Goal: Information Seeking & Learning: Learn about a topic

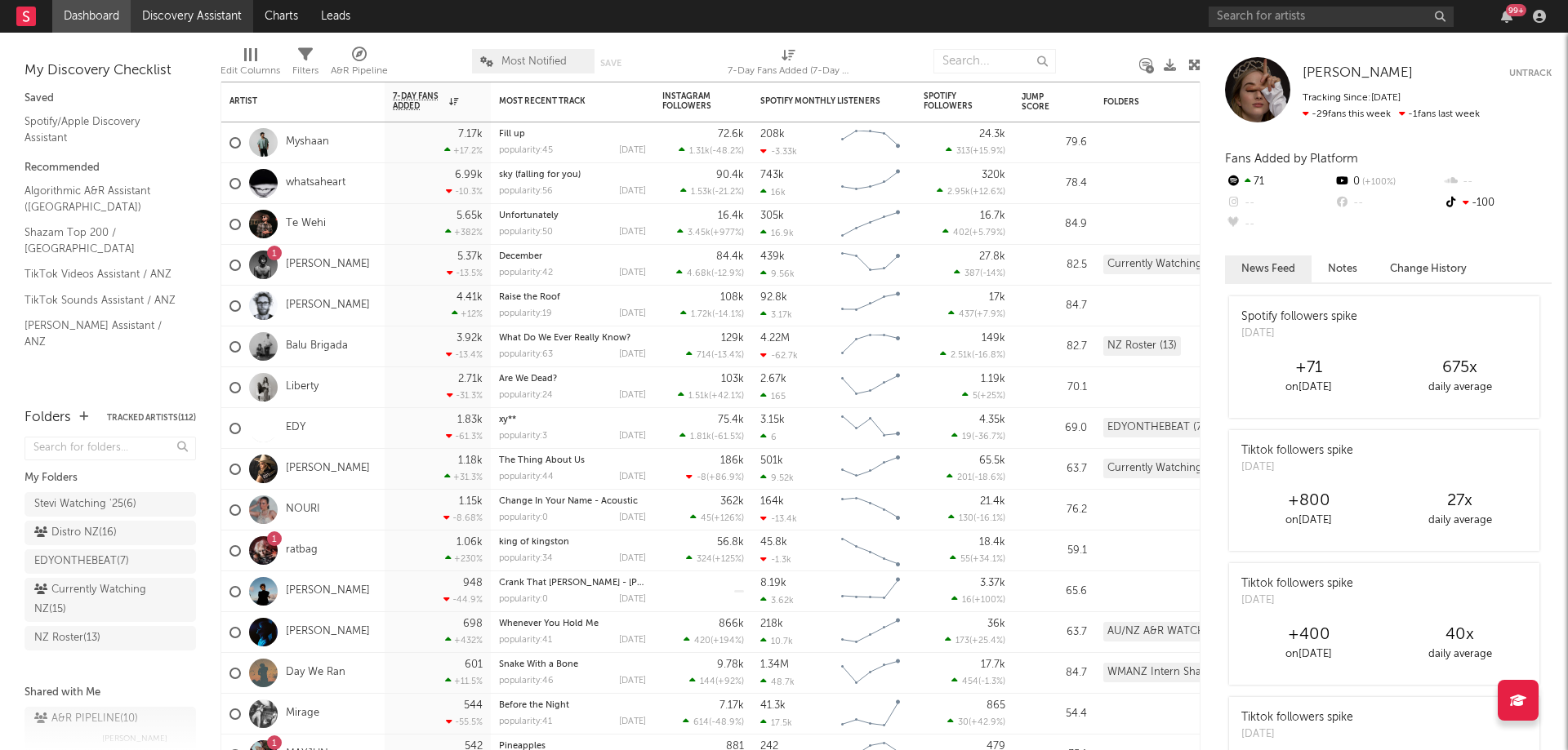
click at [166, 2] on link "Discovery Assistant" at bounding box center [192, 16] width 123 height 33
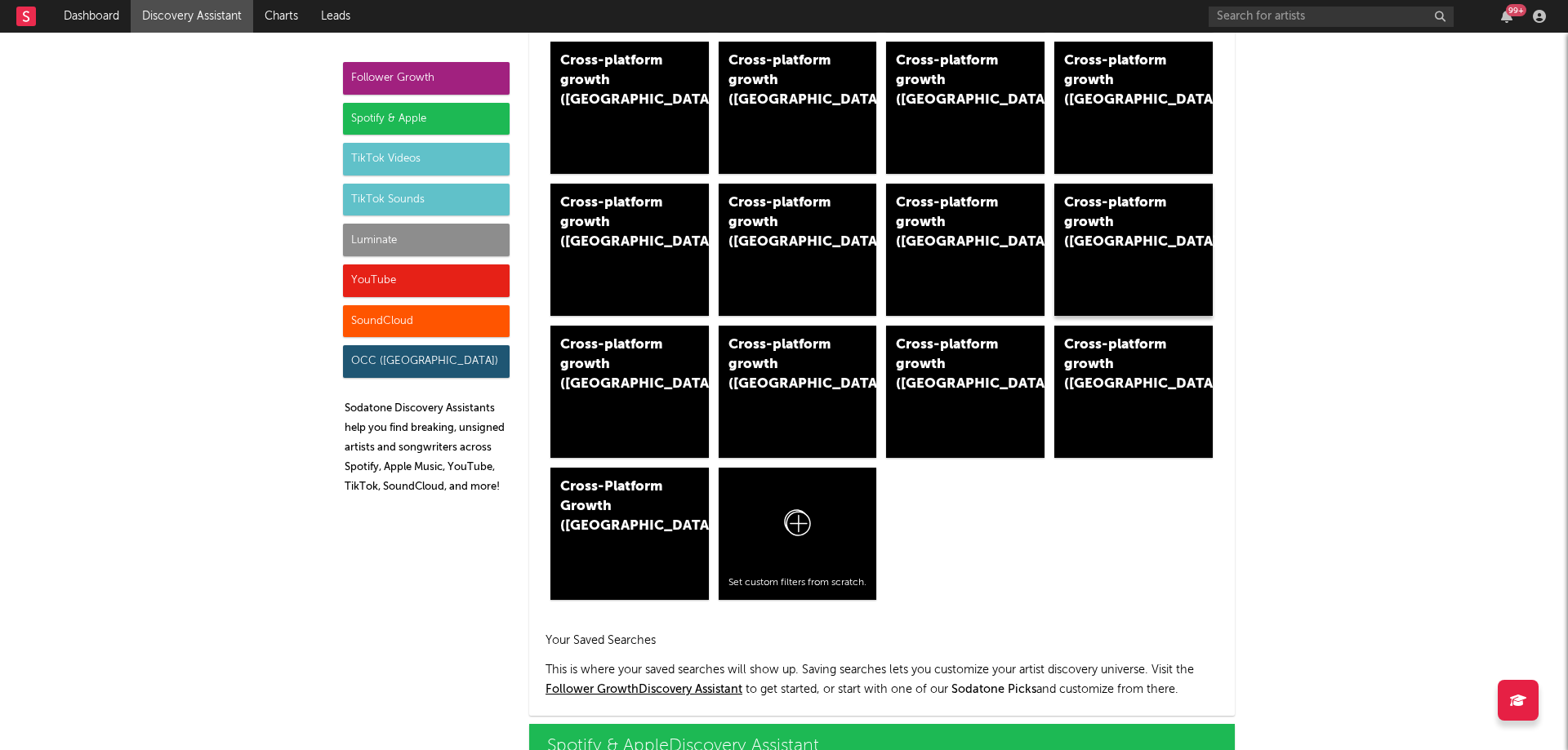
scroll to position [980, 0]
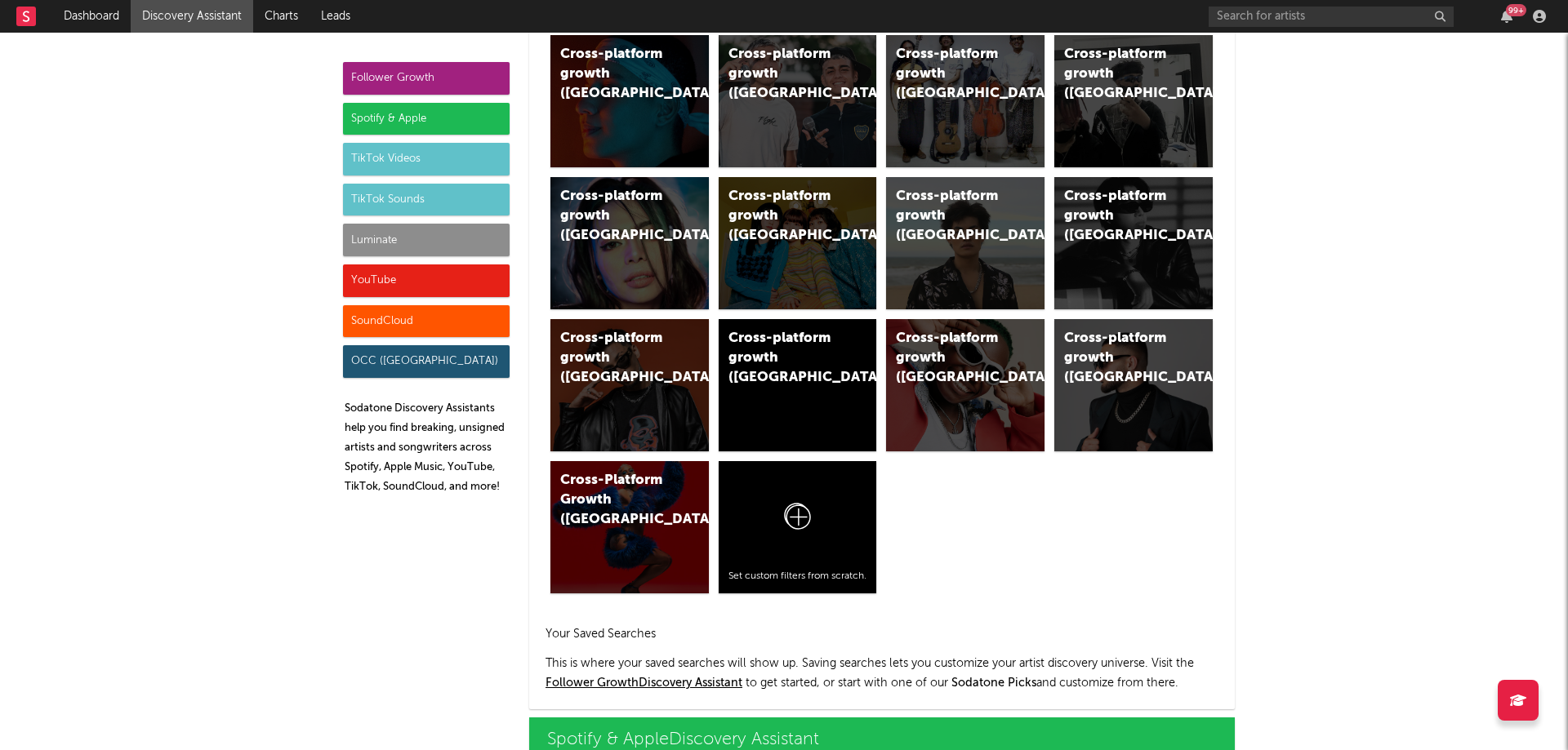
click at [356, 110] on div "Spotify & Apple" at bounding box center [427, 119] width 166 height 33
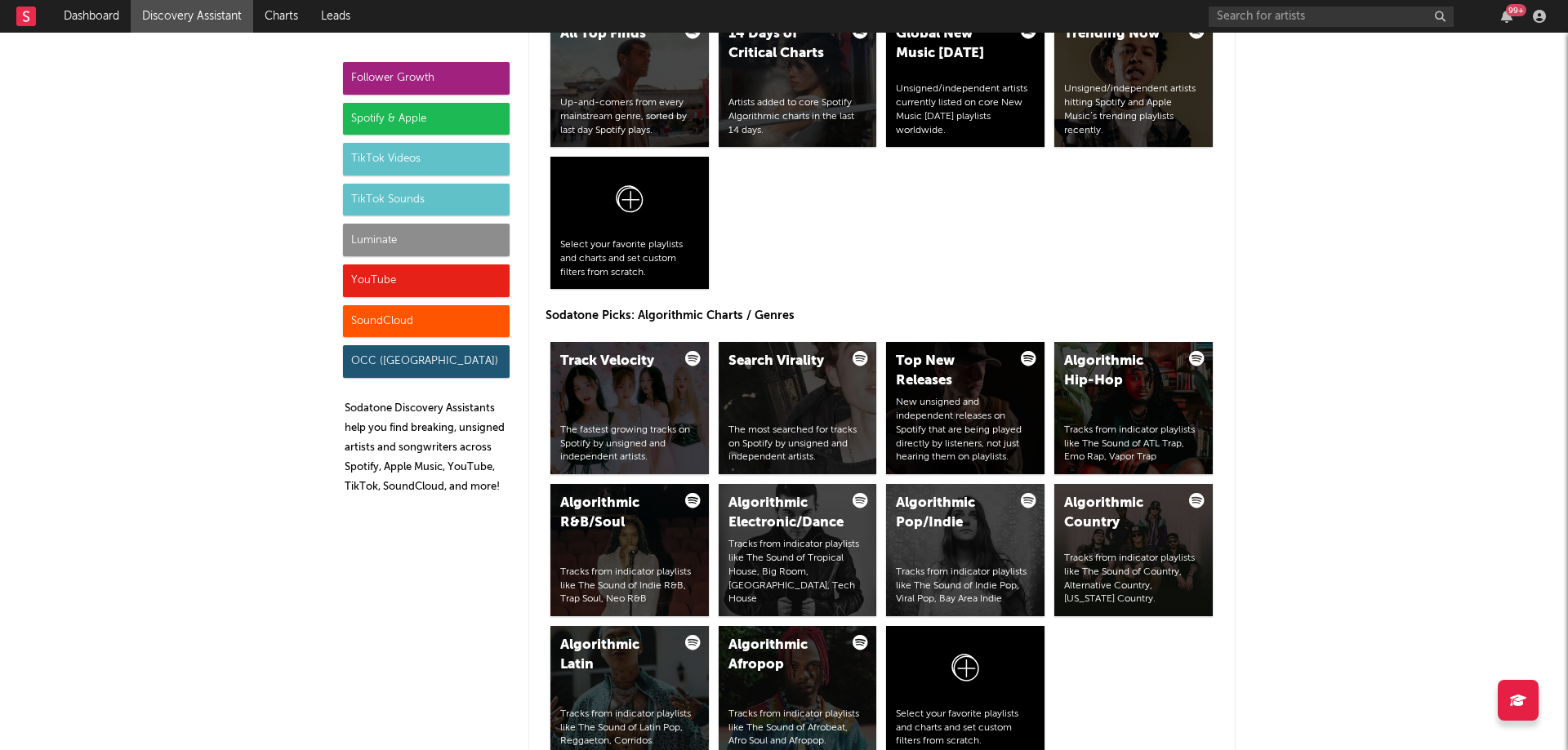
scroll to position [1796, 0]
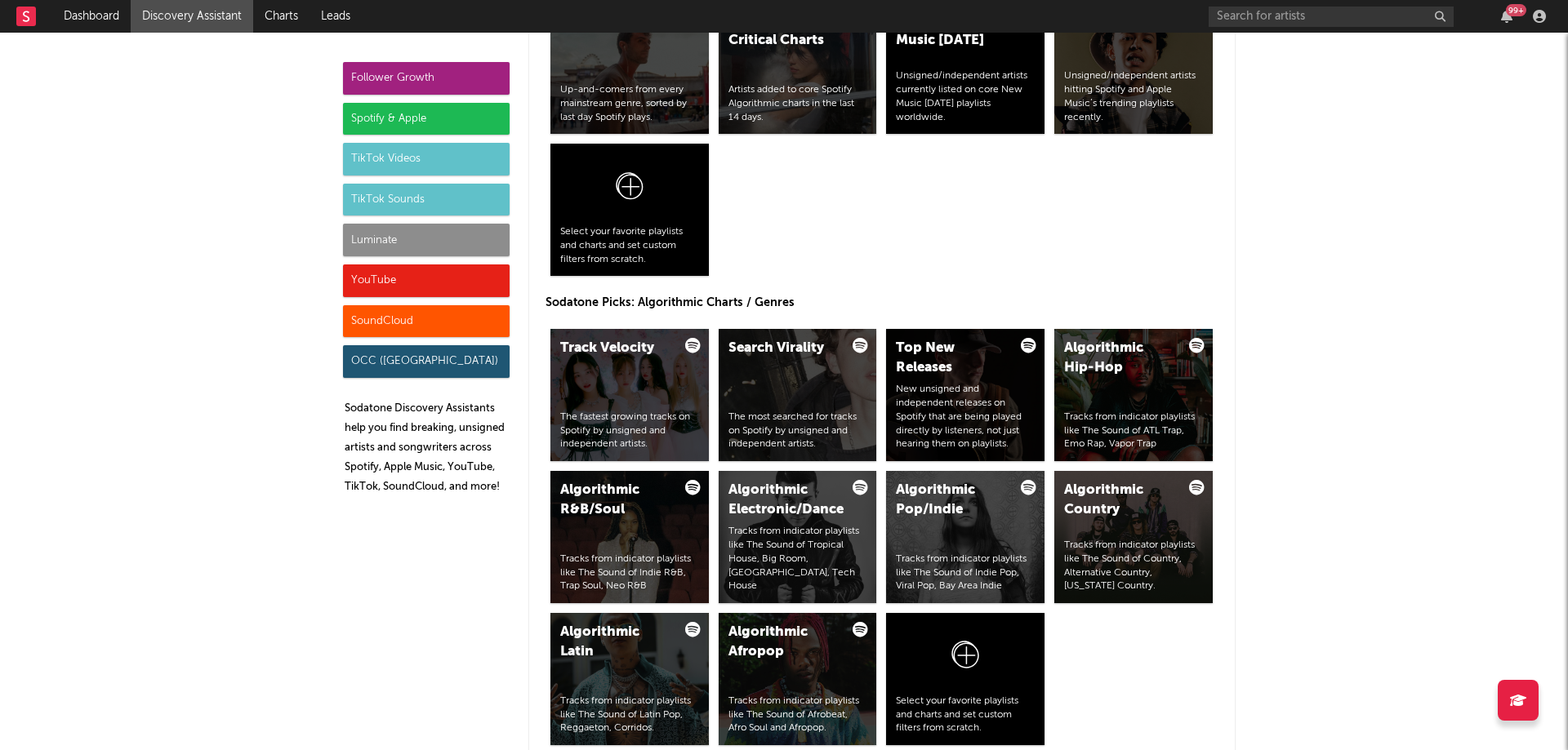
drag, startPoint x: 146, startPoint y: 130, endPoint x: 158, endPoint y: 49, distance: 81.9
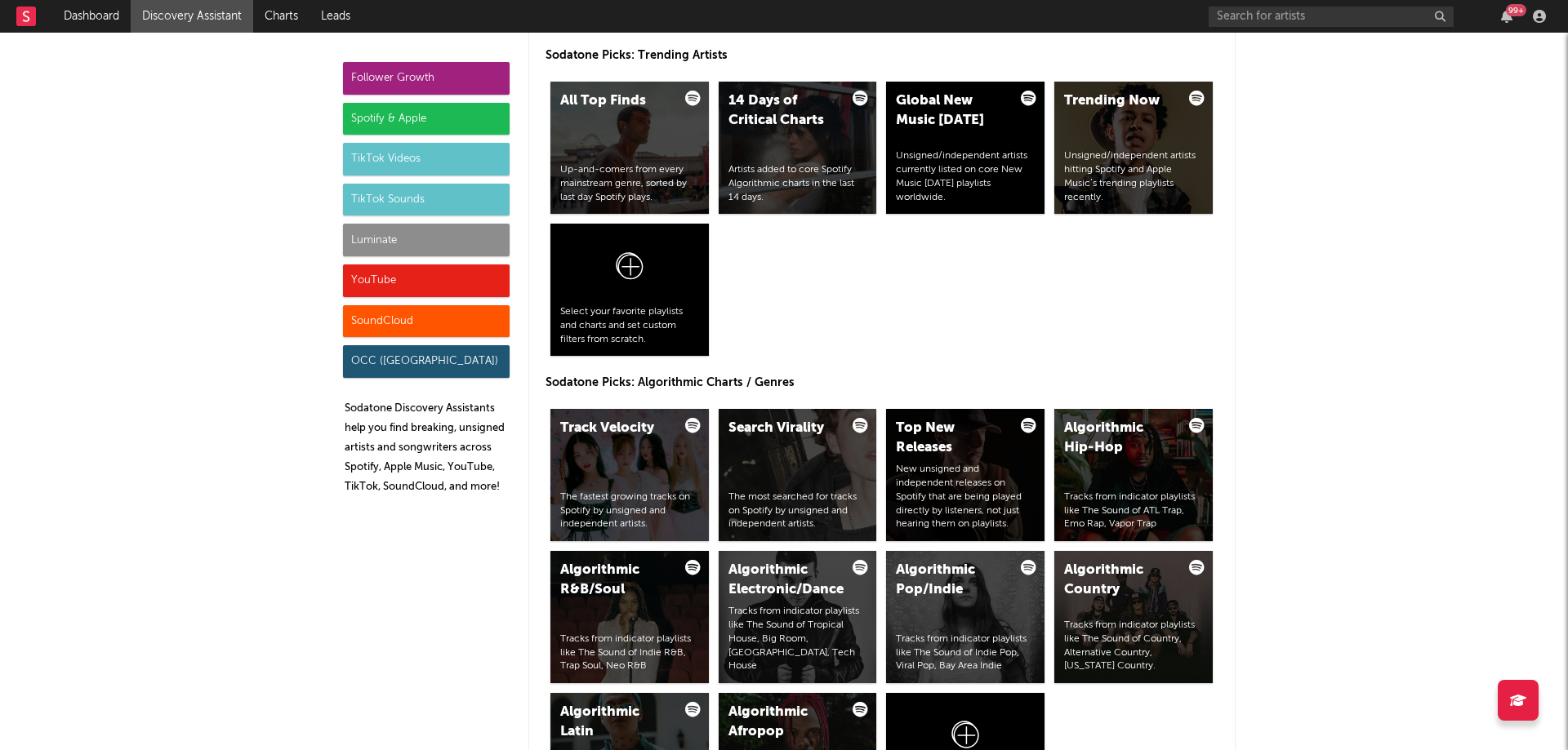
scroll to position [1714, 0]
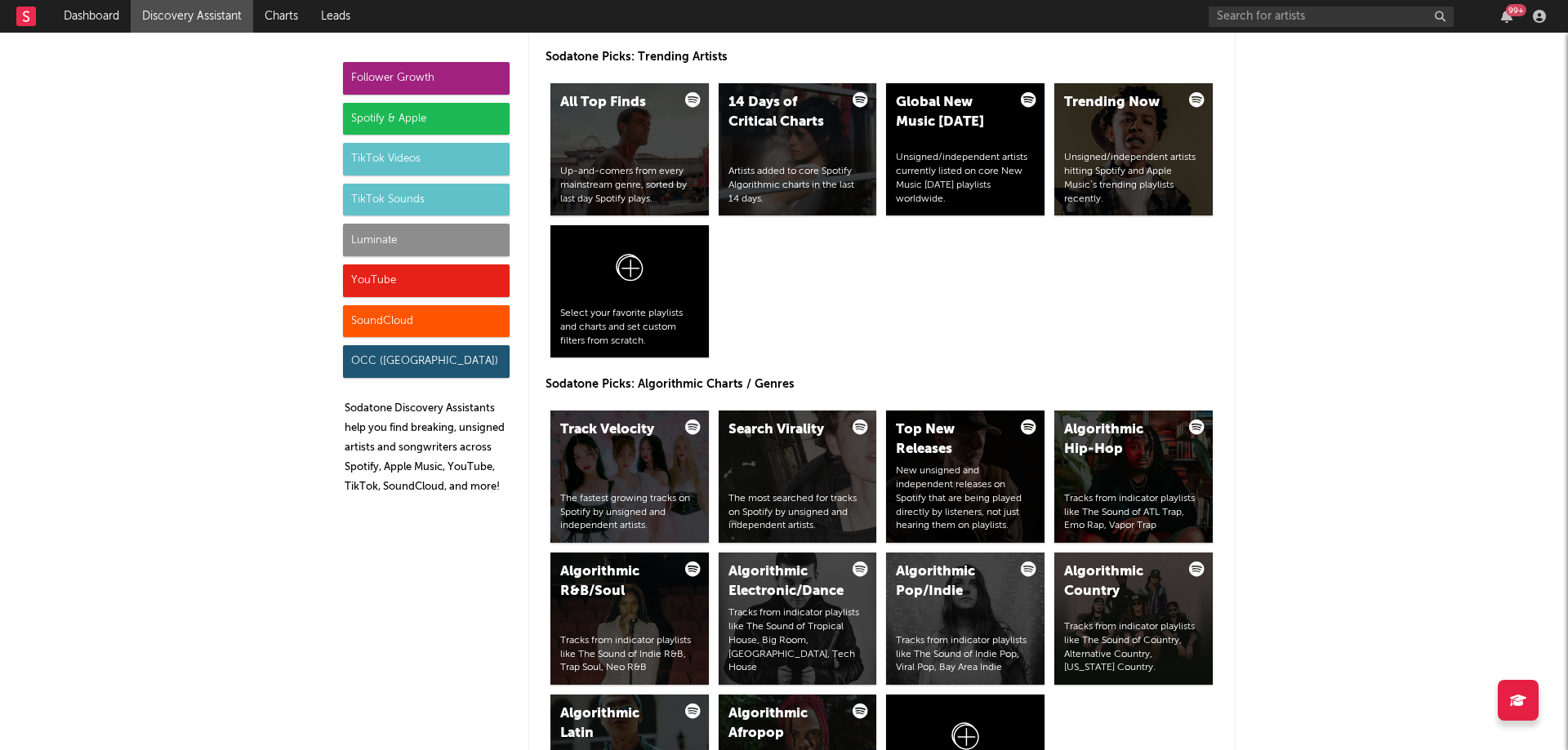
click at [405, 124] on div "Spotify & Apple" at bounding box center [427, 119] width 166 height 33
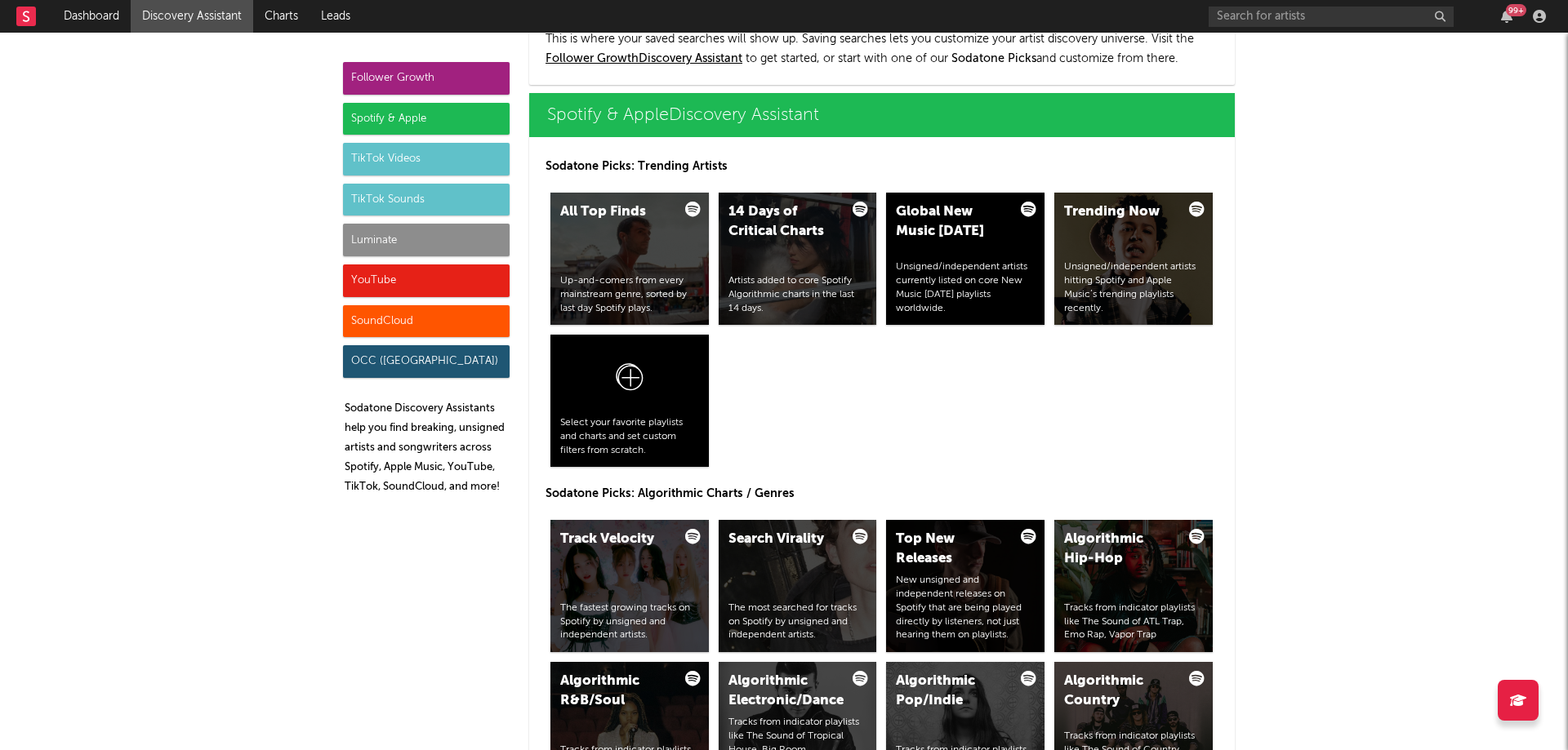
scroll to position [1633, 0]
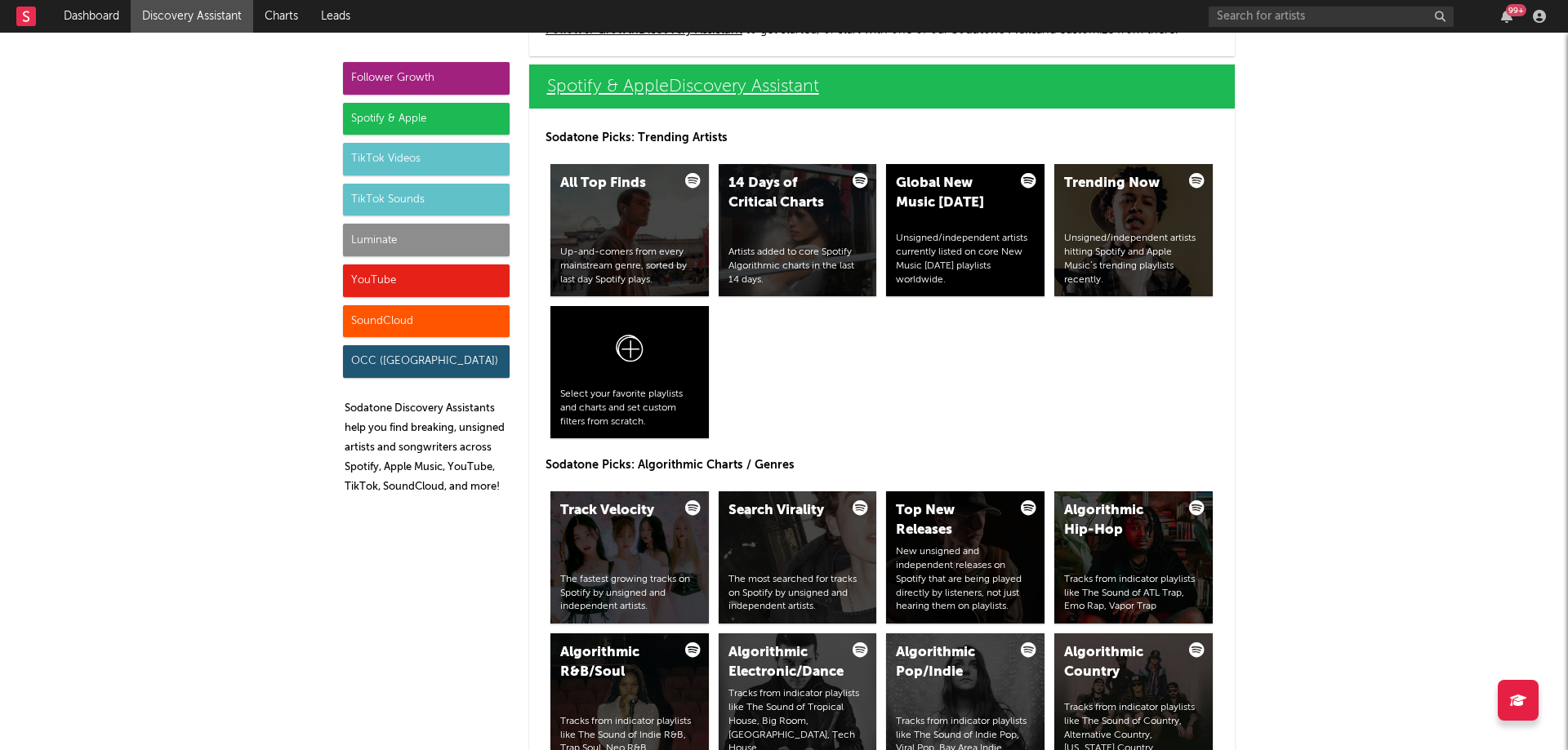
click at [745, 78] on link "Spotify & Apple Discovery Assistant" at bounding box center [882, 86] width 706 height 45
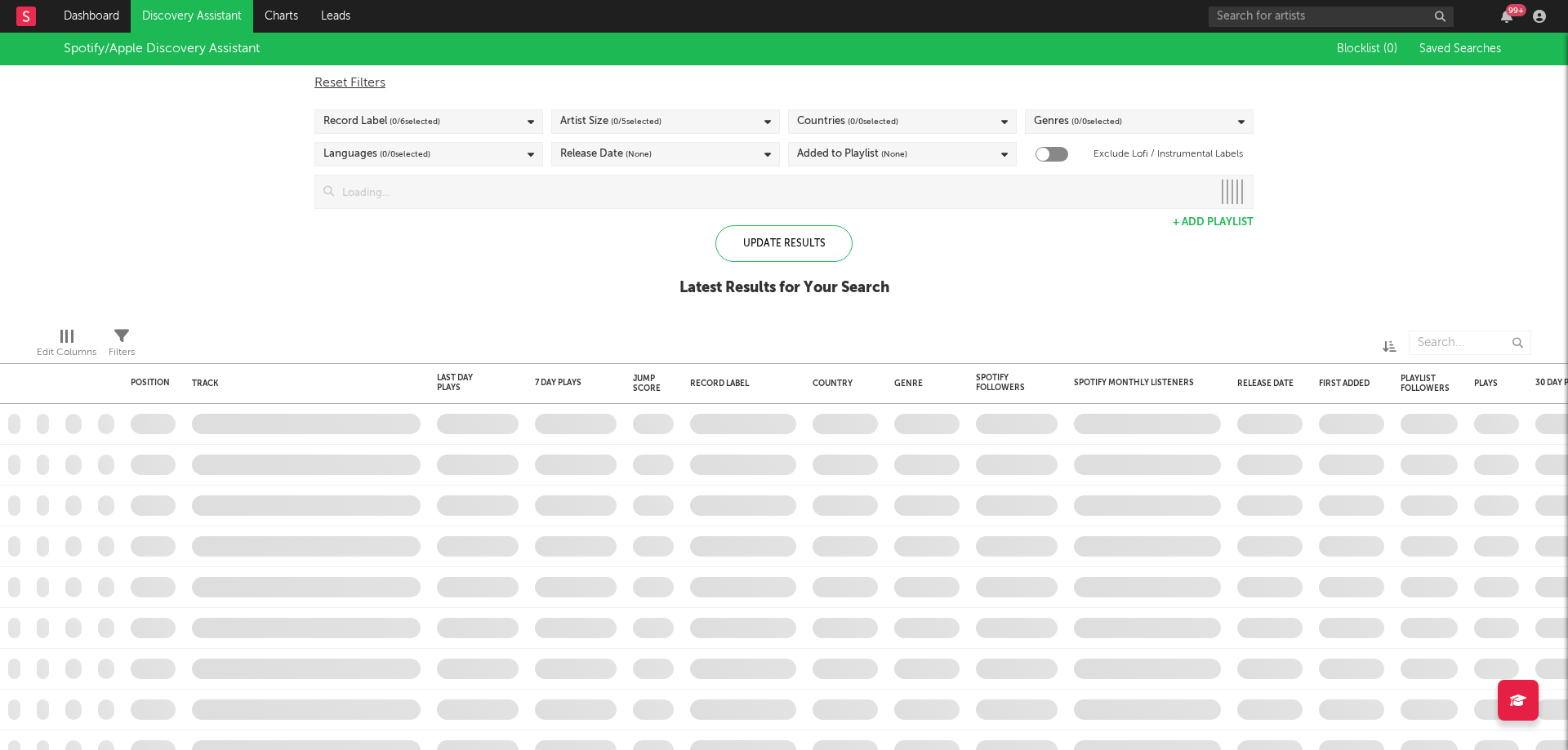
click at [1431, 155] on div "Spotify/Apple Discovery Assistant Blocklist ( 0 ) Saved Searches Reset Filters …" at bounding box center [784, 173] width 1568 height 282
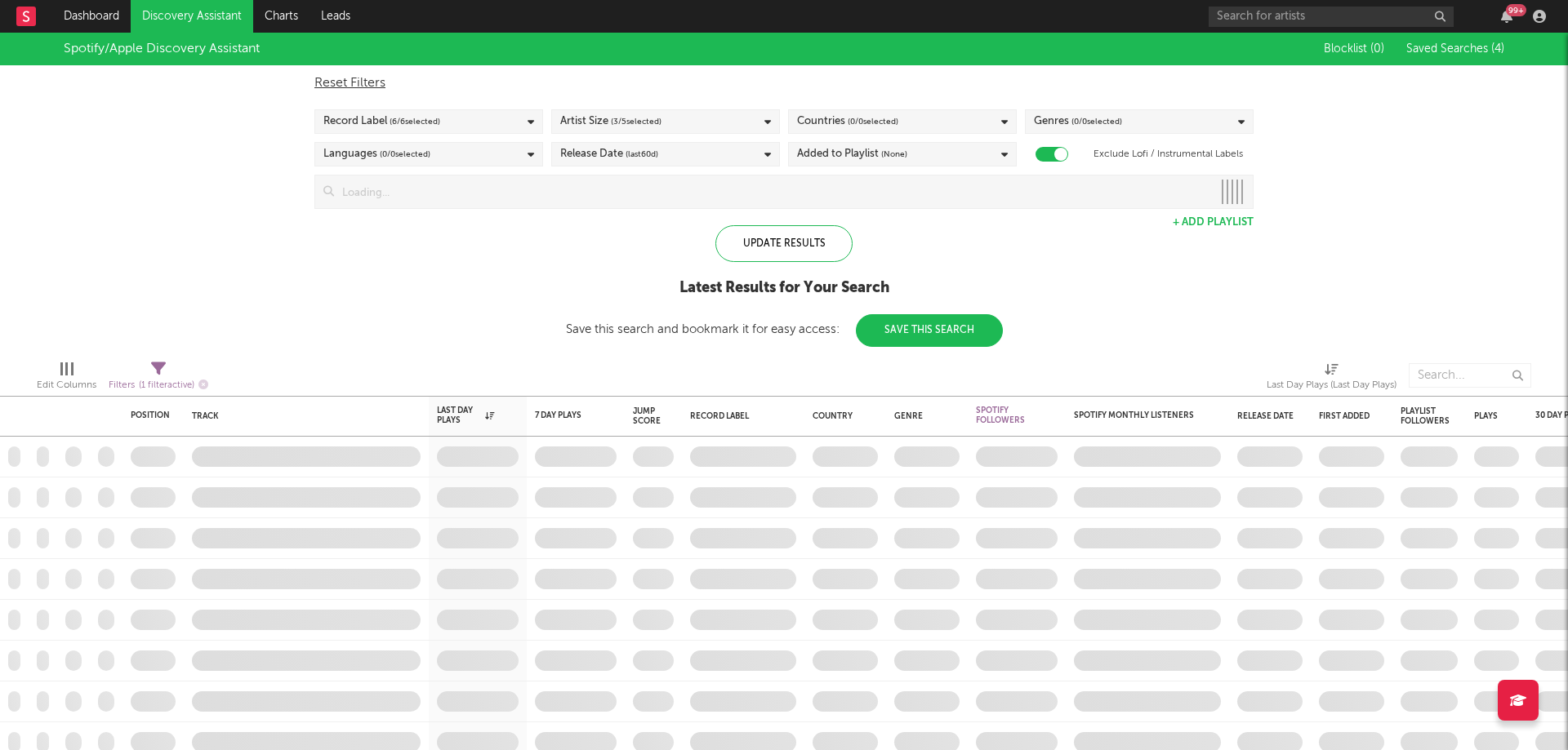
click at [528, 124] on icon at bounding box center [531, 122] width 7 height 11
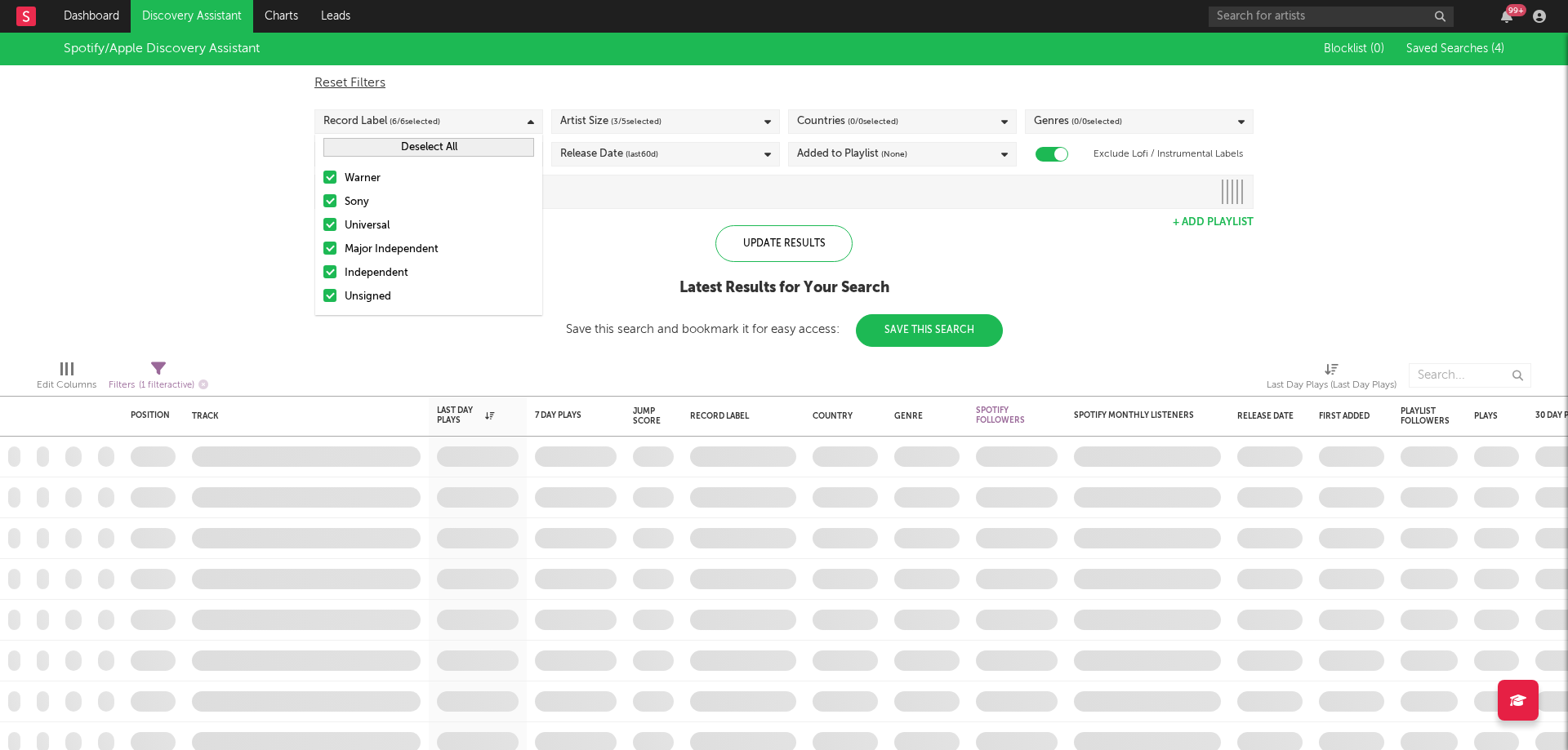
click at [527, 120] on div "Record Label ( 6 / 6 selected)" at bounding box center [429, 122] width 229 height 25
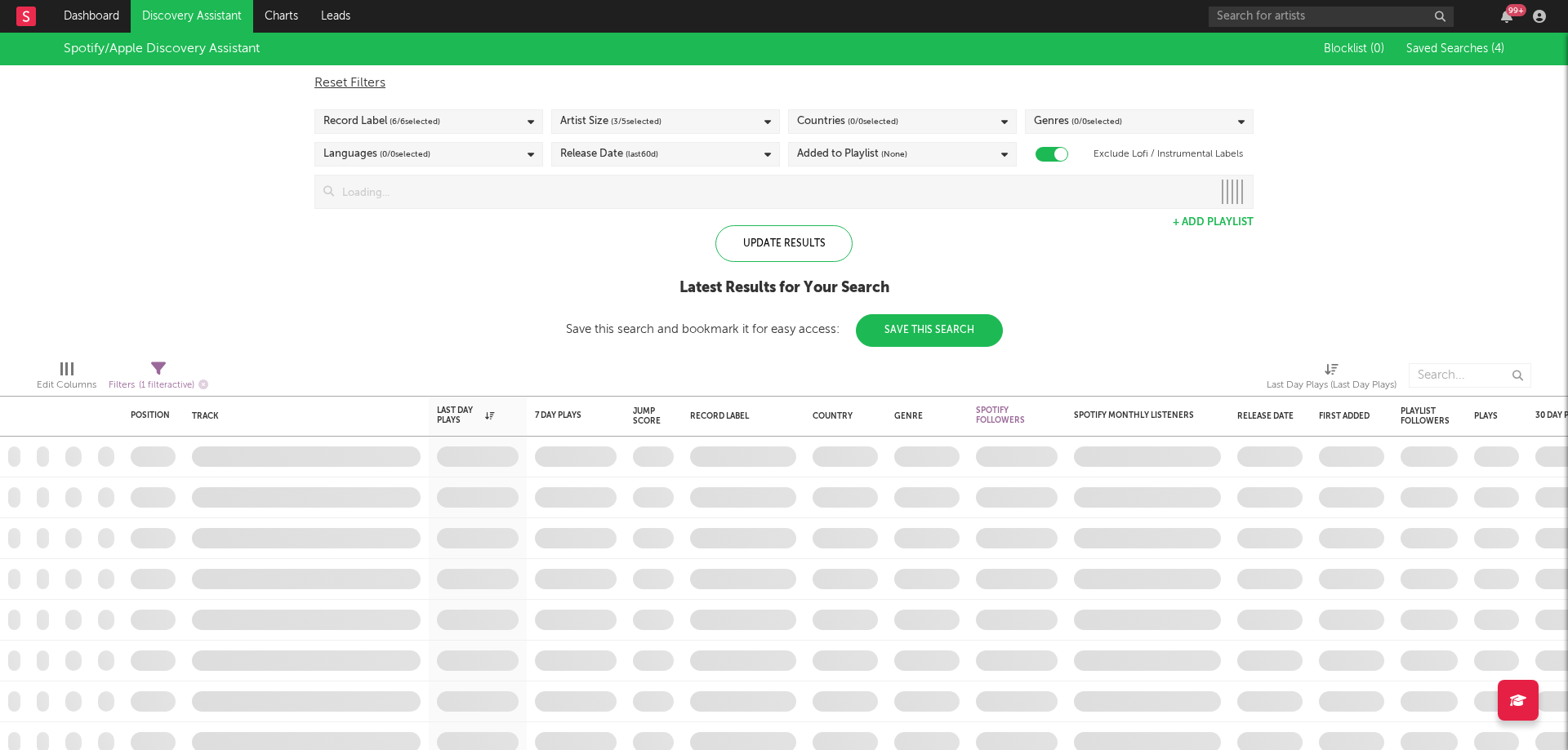
click at [687, 142] on div "Release Date (last 60 d)" at bounding box center [665, 154] width 229 height 25
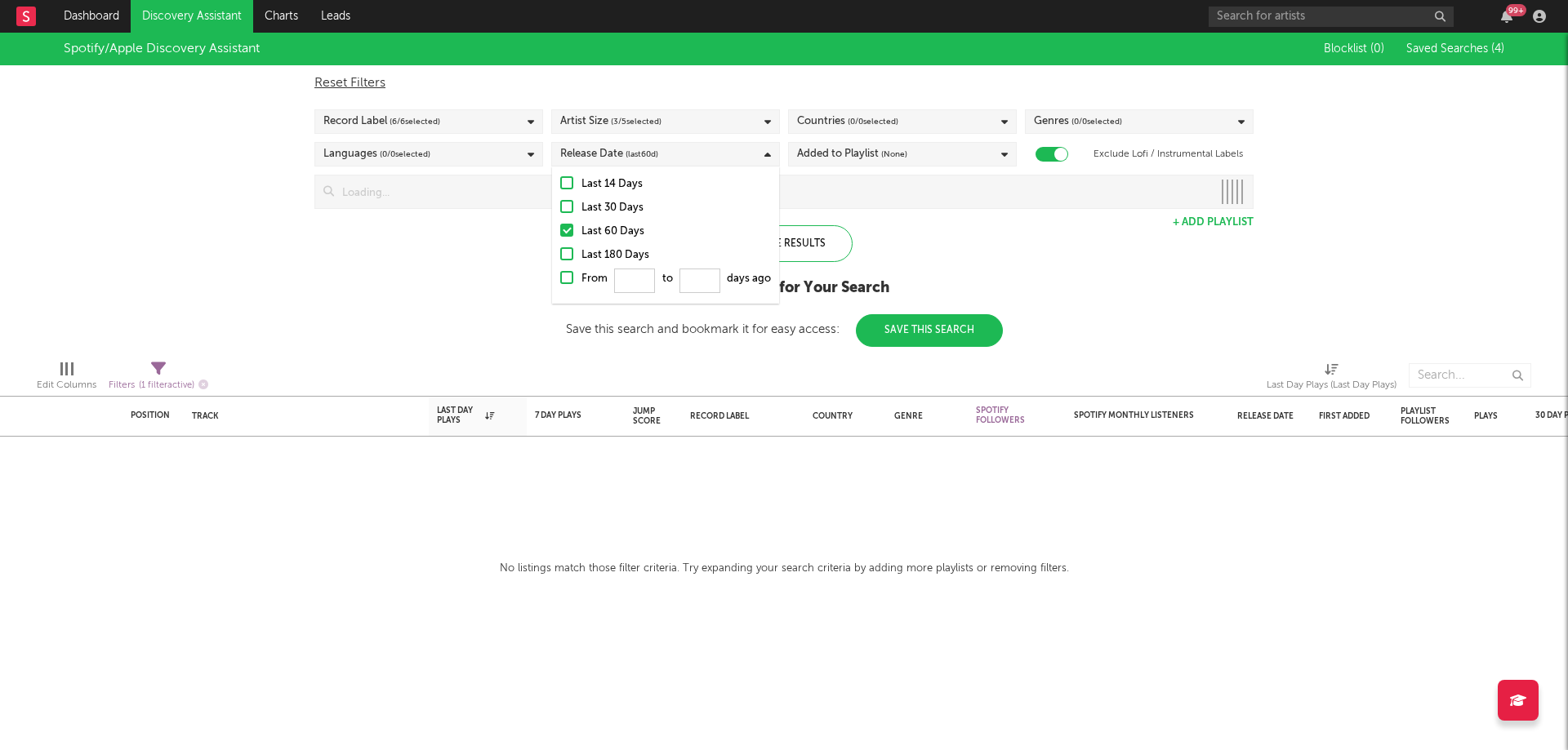
click at [713, 129] on div "Artist Size ( 3 / 5 selected)" at bounding box center [665, 122] width 229 height 25
click at [718, 91] on div "Reset Filters" at bounding box center [784, 83] width 939 height 20
checkbox input "false"
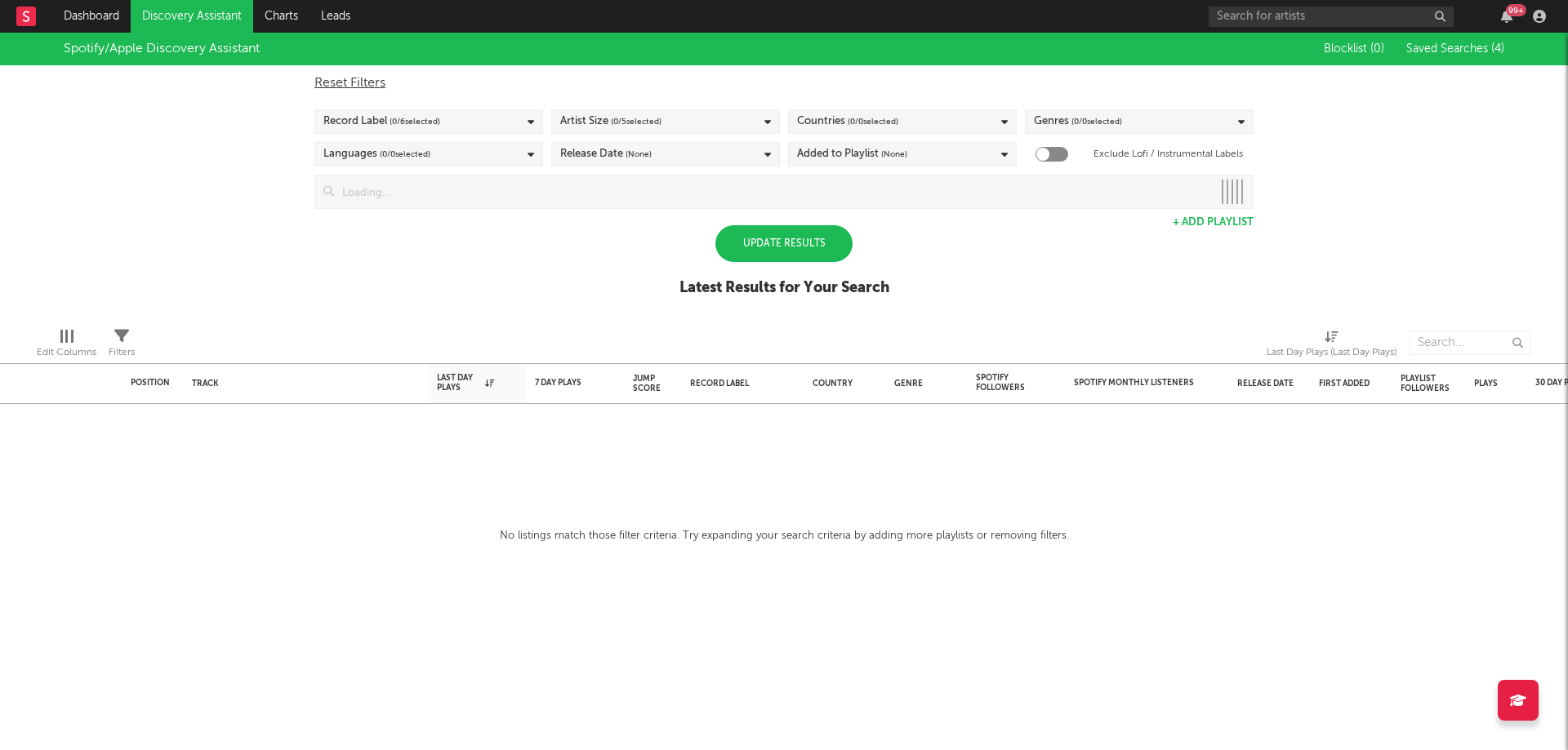
click at [674, 138] on div "Reset Filters Record Label ( 0 / 6 selected) Artist Size ( 0 / 5 selected) Coun…" at bounding box center [783, 137] width 955 height 143
click at [676, 119] on div "Artist Size ( 0 / 5 selected)" at bounding box center [665, 122] width 229 height 25
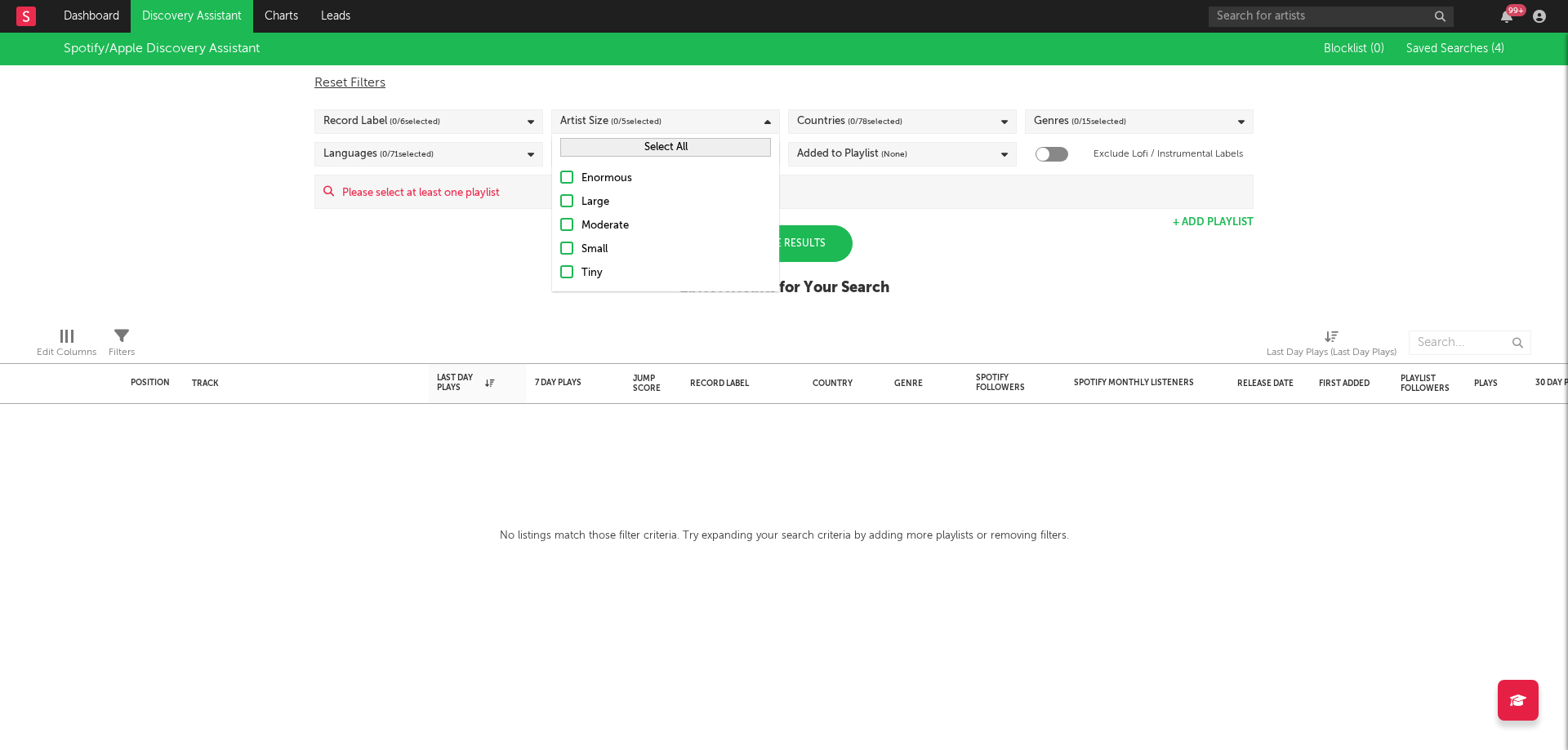
click at [564, 226] on div at bounding box center [566, 224] width 13 height 13
click at [560, 226] on input "Moderate" at bounding box center [560, 227] width 0 height 20
click at [570, 240] on label "Small" at bounding box center [665, 250] width 211 height 20
click at [560, 240] on input "Small" at bounding box center [560, 250] width 0 height 20
click at [564, 267] on div at bounding box center [566, 271] width 13 height 13
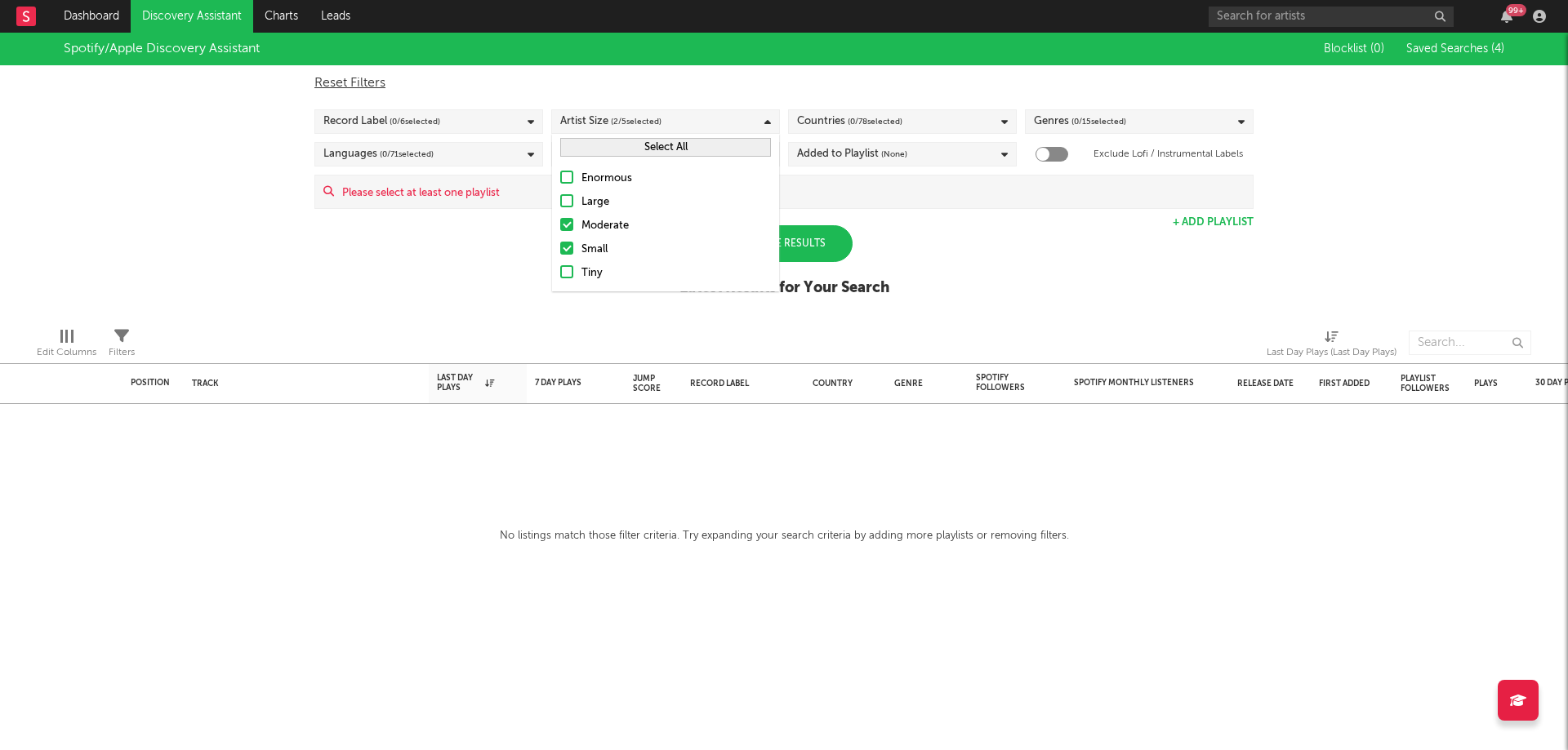
click at [560, 267] on input "Tiny" at bounding box center [560, 274] width 0 height 20
drag, startPoint x: 572, startPoint y: 250, endPoint x: 566, endPoint y: 263, distance: 14.3
click at [571, 250] on div at bounding box center [566, 247] width 13 height 13
click at [560, 250] on input "Small" at bounding box center [560, 250] width 0 height 20
click at [571, 271] on div at bounding box center [566, 271] width 13 height 13
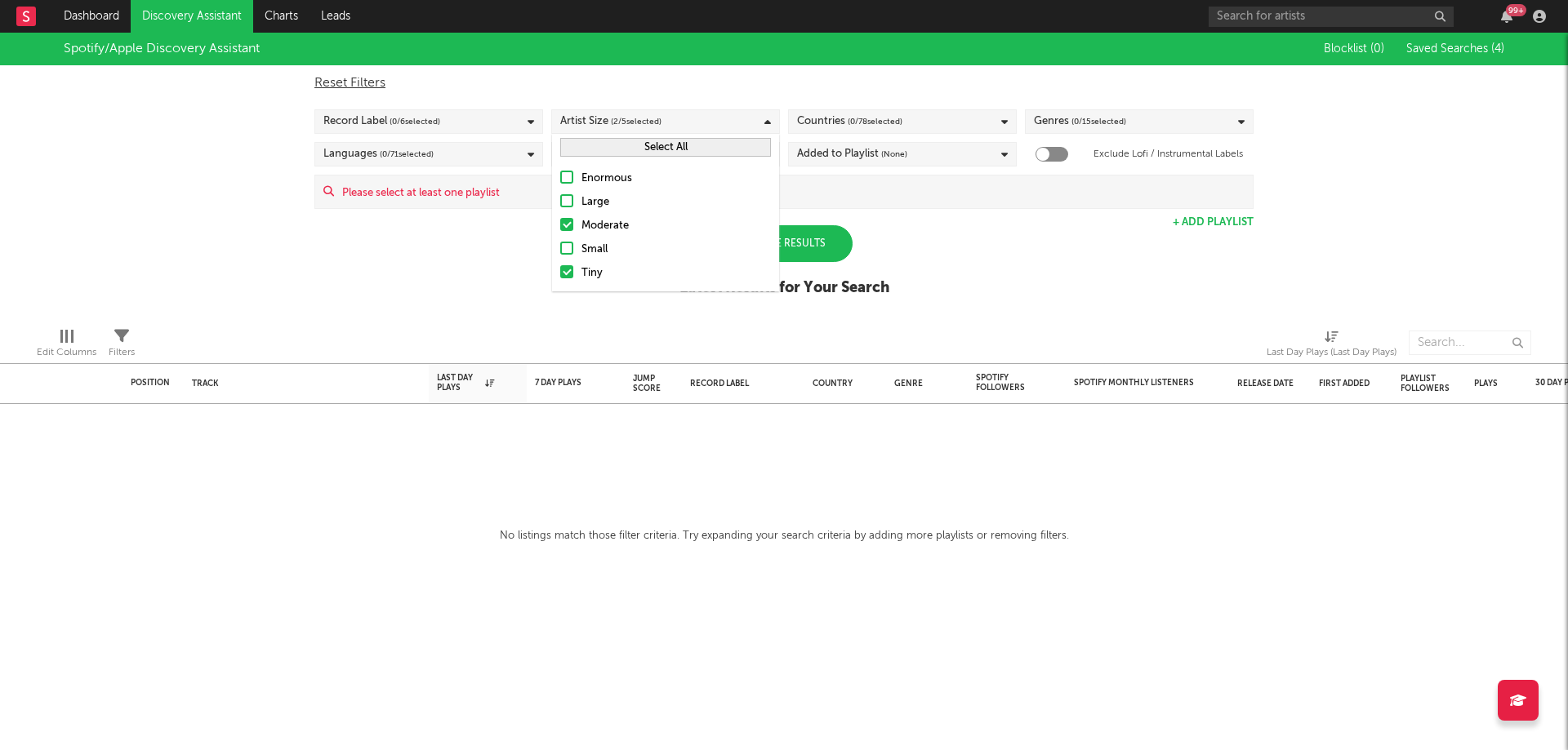
click at [560, 271] on input "Tiny" at bounding box center [560, 274] width 0 height 20
click at [860, 124] on span "( 0 / 78 selected)" at bounding box center [875, 122] width 54 height 20
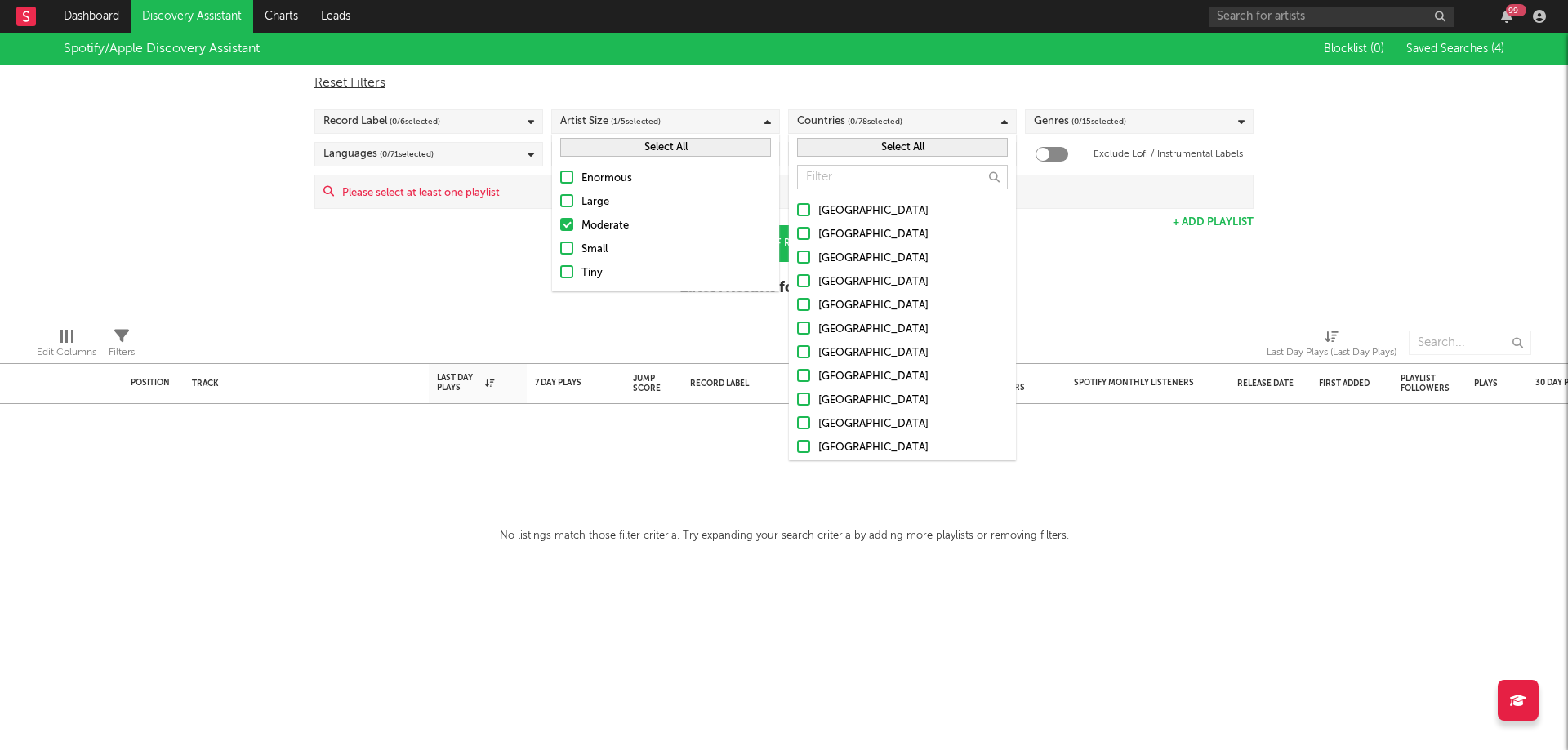
click at [852, 154] on button "Select All" at bounding box center [902, 146] width 211 height 19
click at [1144, 113] on div "Genres ( 0 / 15 selected)" at bounding box center [1139, 122] width 229 height 25
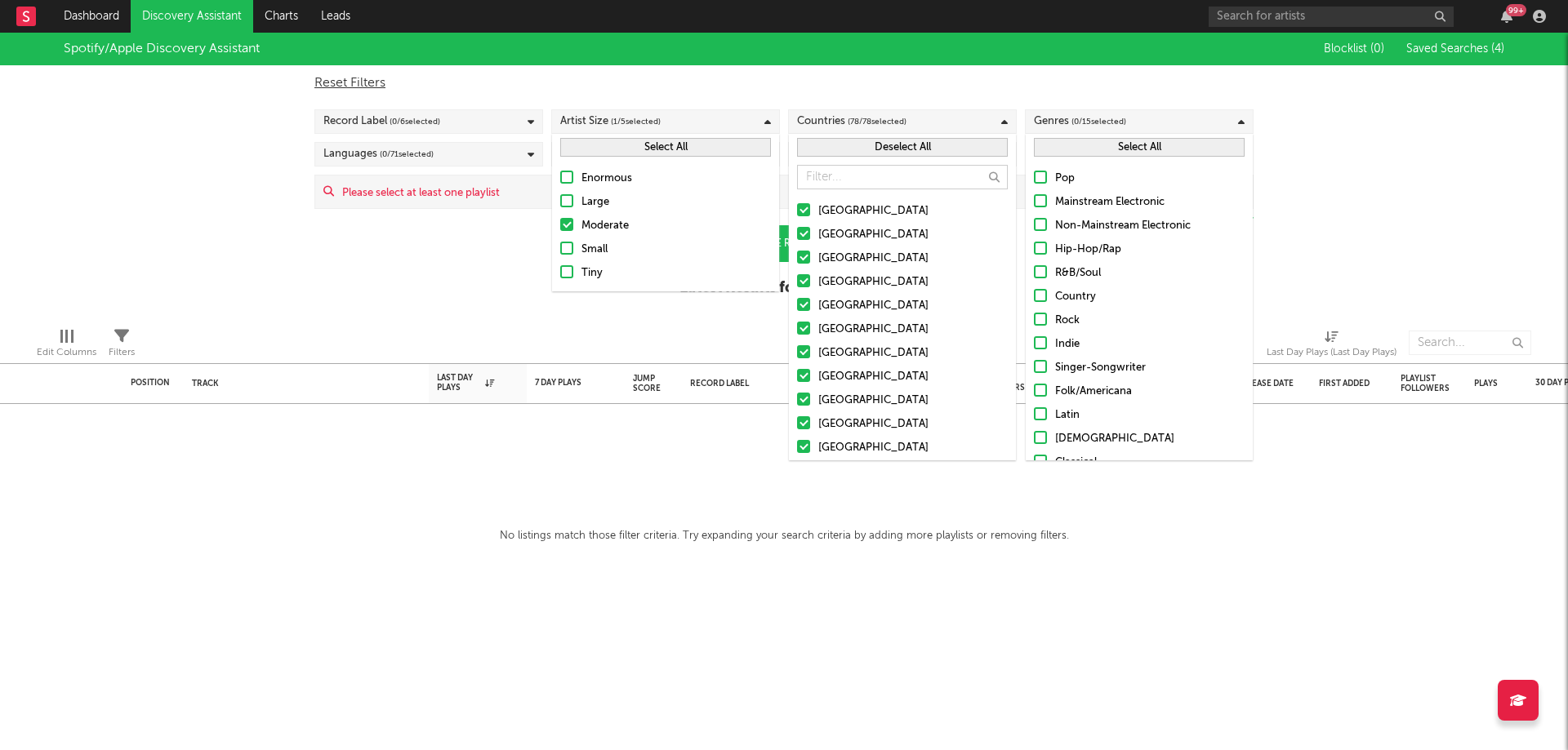
click at [1060, 134] on div "Select All" at bounding box center [1138, 146] width 227 height 27
click at [1082, 162] on div "Pop Mainstream Electronic Non-Mainstream Electronic Hip-Hop/Rap R&B/Soul Countr…" at bounding box center [1138, 344] width 227 height 367
click at [1105, 141] on button "Select All" at bounding box center [1139, 146] width 211 height 19
click at [152, 208] on div "Spotify/Apple Discovery Assistant Blocklist ( 0 ) Saved Searches ( 4 ) Reset Fi…" at bounding box center [784, 173] width 1568 height 282
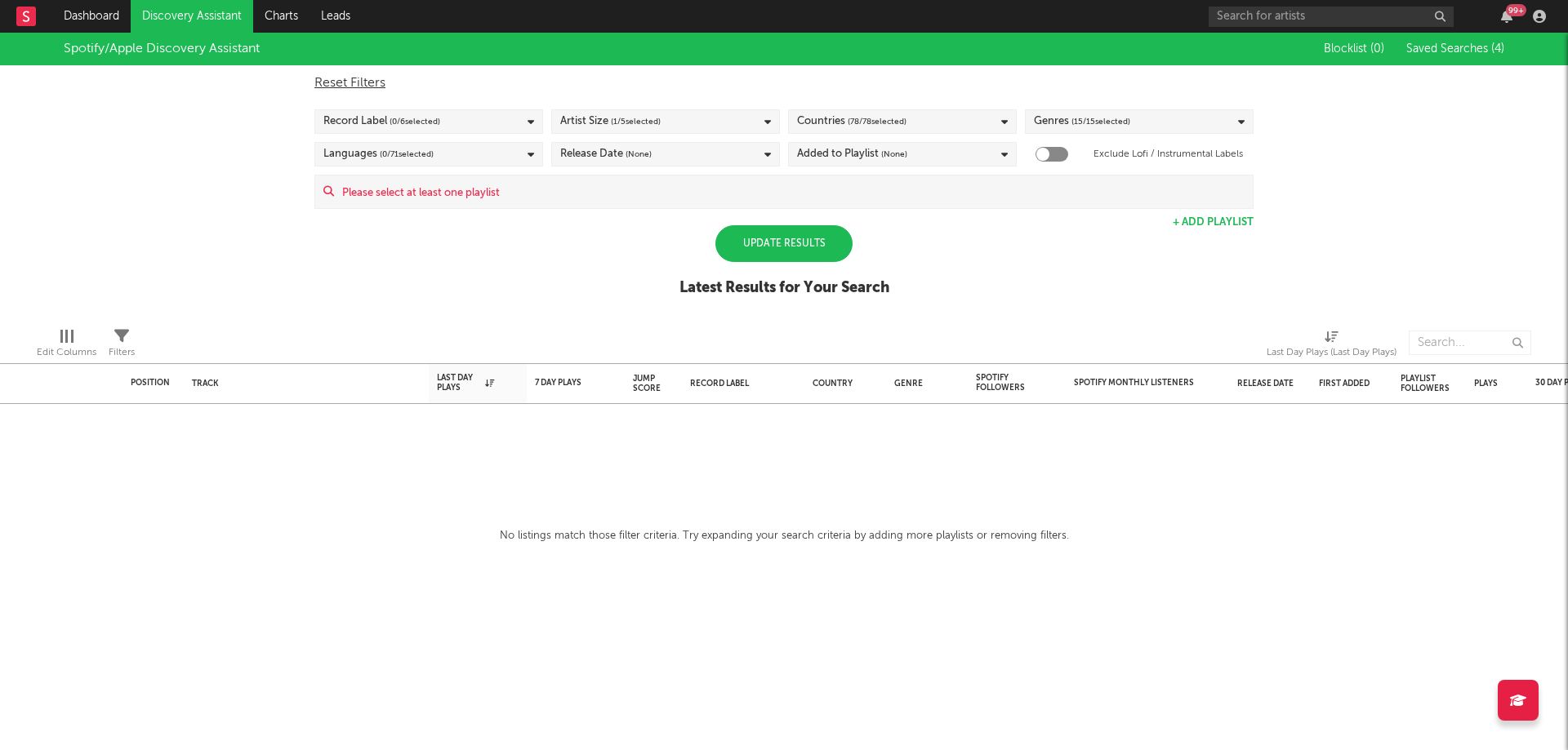
click at [484, 161] on div "Languages ( 0 / 71 selected)" at bounding box center [429, 154] width 229 height 25
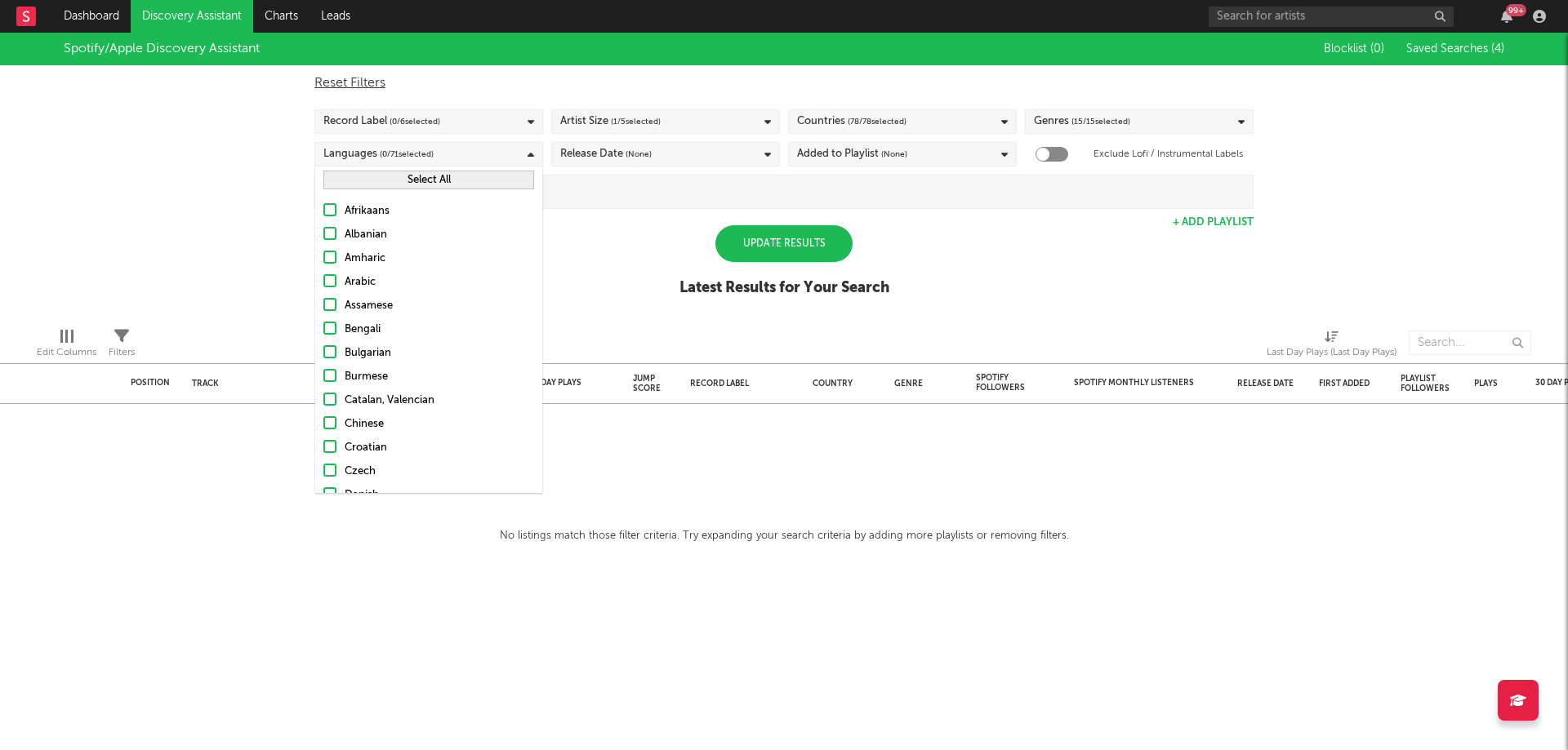
click at [426, 170] on div "Select All" at bounding box center [429, 179] width 227 height 27
drag, startPoint x: 427, startPoint y: 192, endPoint x: 438, endPoint y: 190, distance: 11.2
click at [427, 193] on div "Select All" at bounding box center [429, 179] width 227 height 27
click at [573, 162] on div "Release Date (None)" at bounding box center [606, 154] width 91 height 20
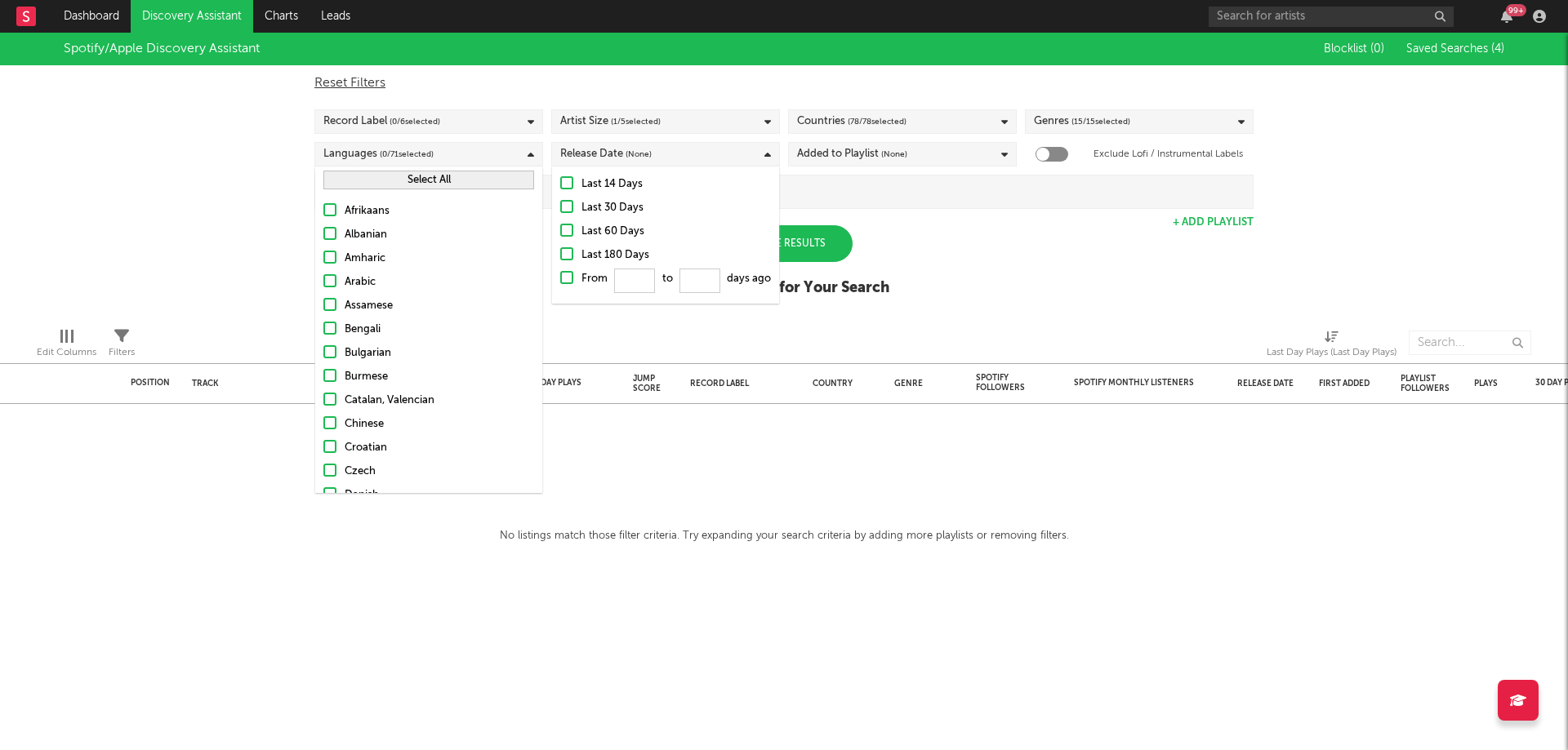
click at [559, 189] on div "Last 14 Days Last 30 Days Last 60 Days Last 180 Days From to days ago" at bounding box center [665, 234] width 227 height 138
click at [574, 178] on label "Last 14 Days" at bounding box center [665, 185] width 211 height 20
click at [560, 178] on input "Last 14 Days" at bounding box center [560, 185] width 0 height 20
click at [506, 180] on button "Select All" at bounding box center [429, 179] width 211 height 19
click at [931, 161] on div "Added to Playlist (None)" at bounding box center [902, 154] width 229 height 25
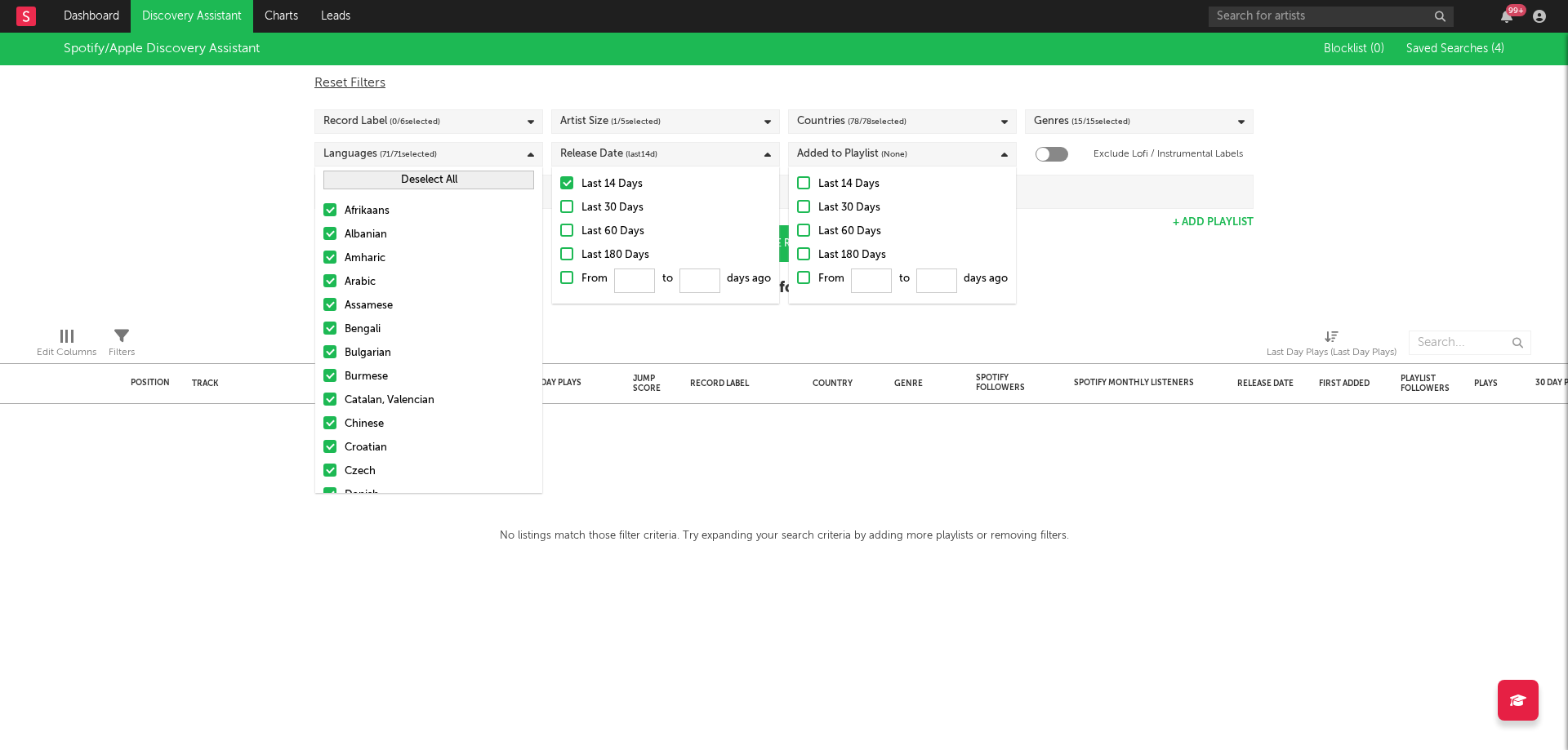
click at [1053, 334] on div at bounding box center [983, 342] width 541 height 41
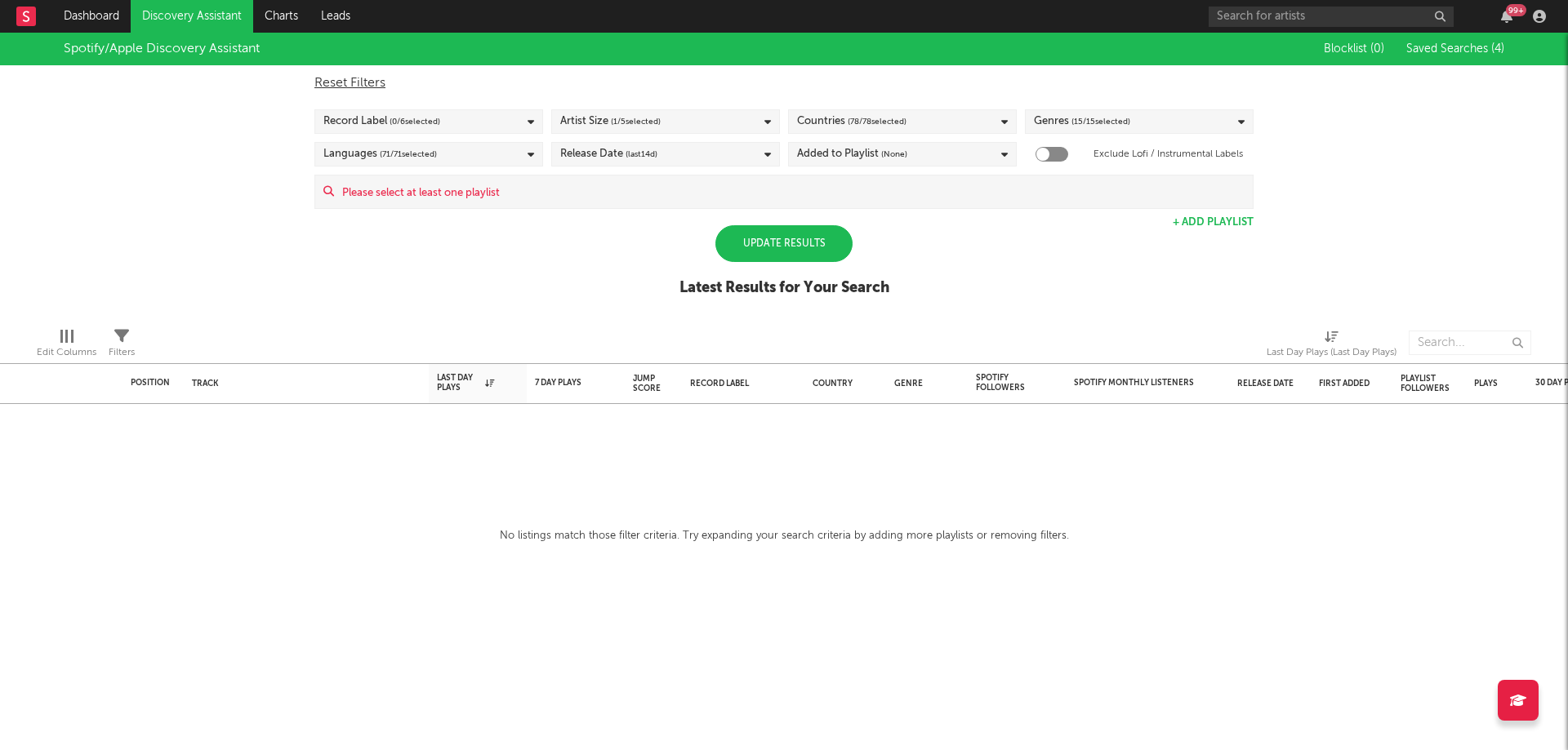
click at [852, 245] on div "Update Results Latest Results for Your Search" at bounding box center [785, 270] width 210 height 89
click at [834, 240] on div "Update Results" at bounding box center [784, 243] width 138 height 37
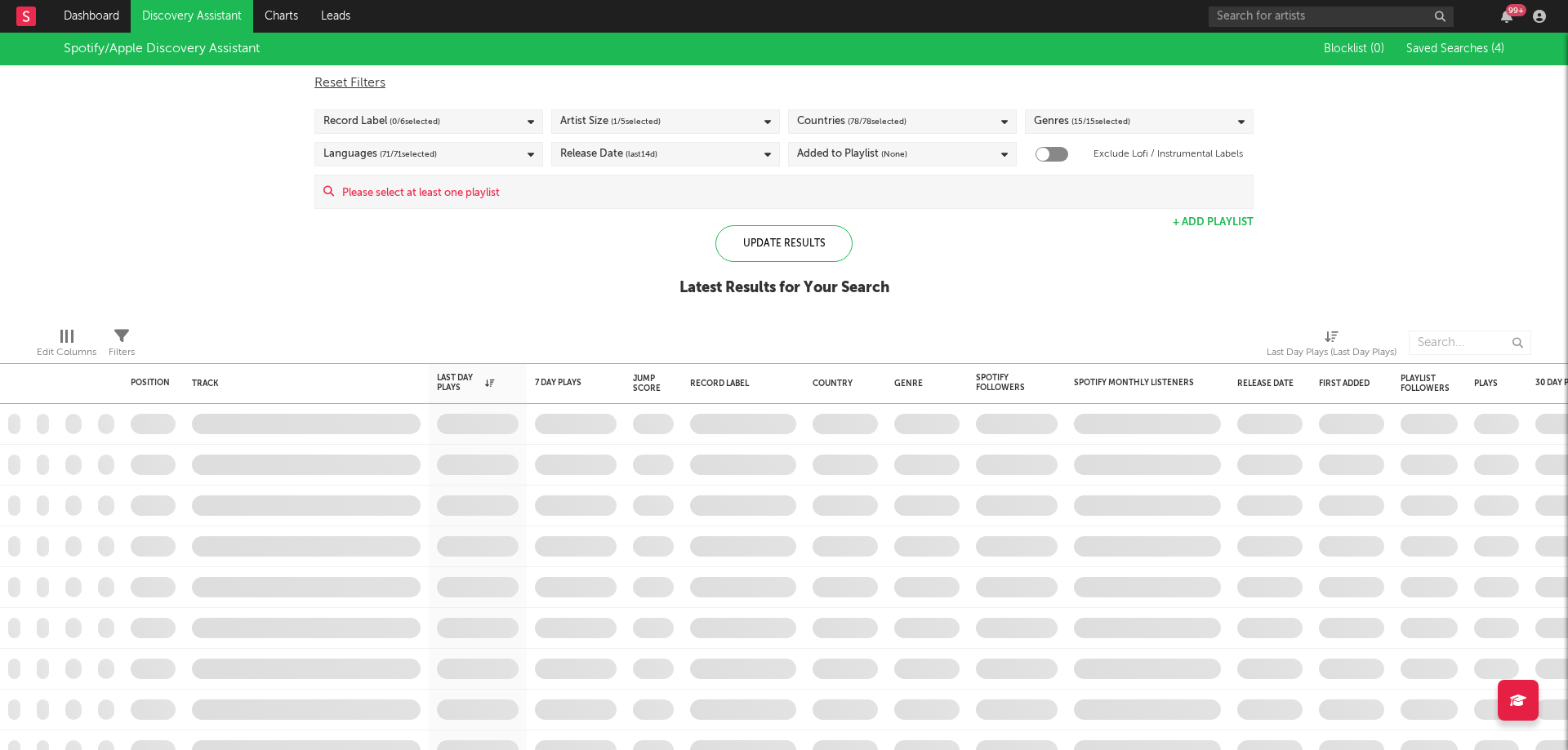
click at [379, 192] on input at bounding box center [793, 191] width 919 height 33
click at [67, 165] on div "Spotify/Apple Discovery Assistant Blocklist ( 0 ) Saved Searches ( 4 ) Reset Fi…" at bounding box center [784, 173] width 1568 height 282
click at [788, 236] on div "Update Results" at bounding box center [784, 243] width 138 height 37
click at [650, 117] on span "( 1 / 5 selected)" at bounding box center [636, 122] width 49 height 20
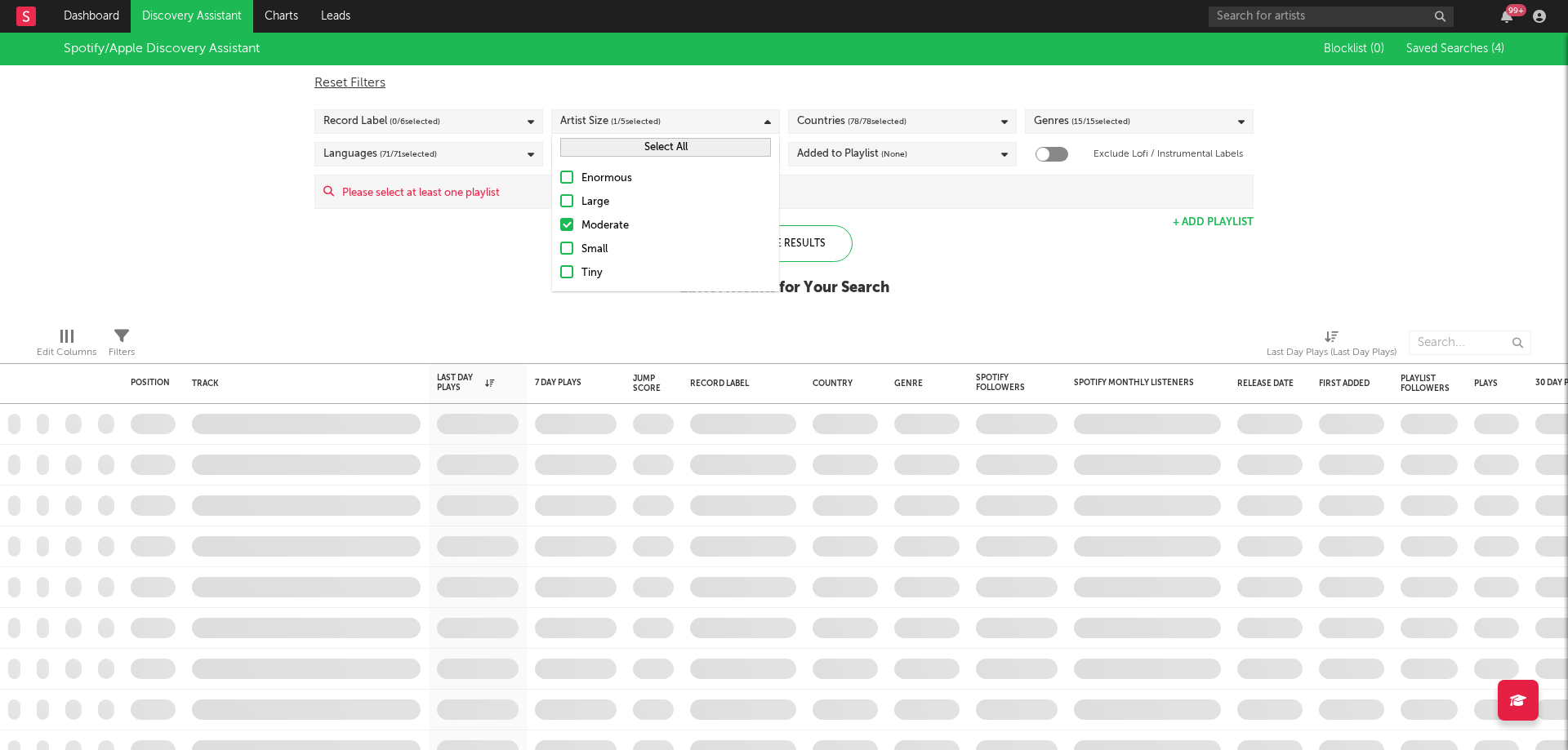
click at [586, 203] on div "Large" at bounding box center [676, 203] width 189 height 20
click at [560, 203] on input "Large" at bounding box center [560, 203] width 0 height 20
click at [586, 203] on div "Large" at bounding box center [676, 203] width 189 height 20
click at [560, 203] on input "Large" at bounding box center [560, 203] width 0 height 20
click at [957, 299] on div "Spotify/Apple Discovery Assistant Blocklist ( 0 ) Saved Searches ( 4 ) Reset Fi…" at bounding box center [784, 173] width 1568 height 282
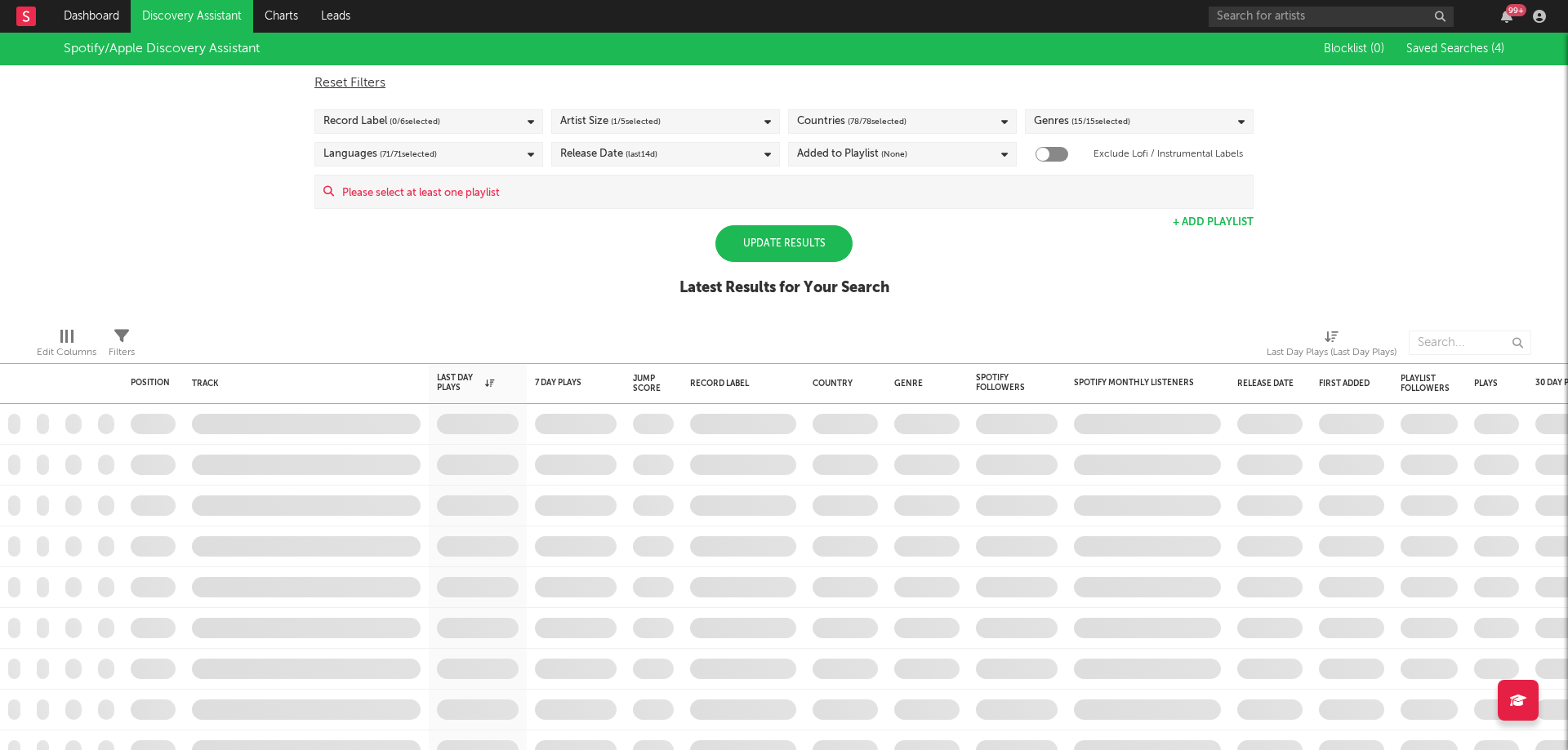
click at [460, 118] on div "Record Label ( 0 / 6 selected)" at bounding box center [429, 122] width 229 height 25
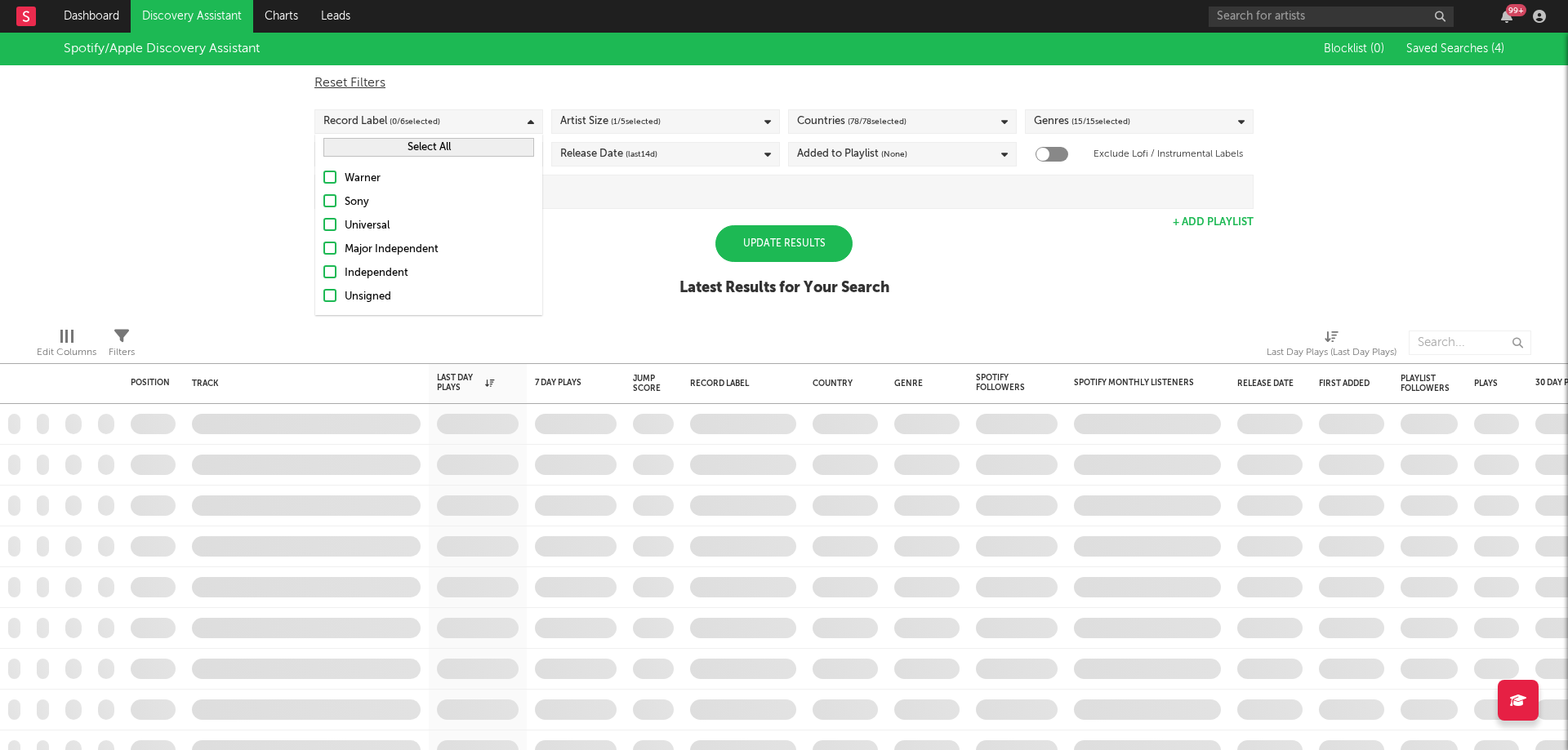
click at [355, 149] on button "Select All" at bounding box center [429, 146] width 211 height 19
click at [778, 238] on div "Update Results" at bounding box center [784, 243] width 138 height 37
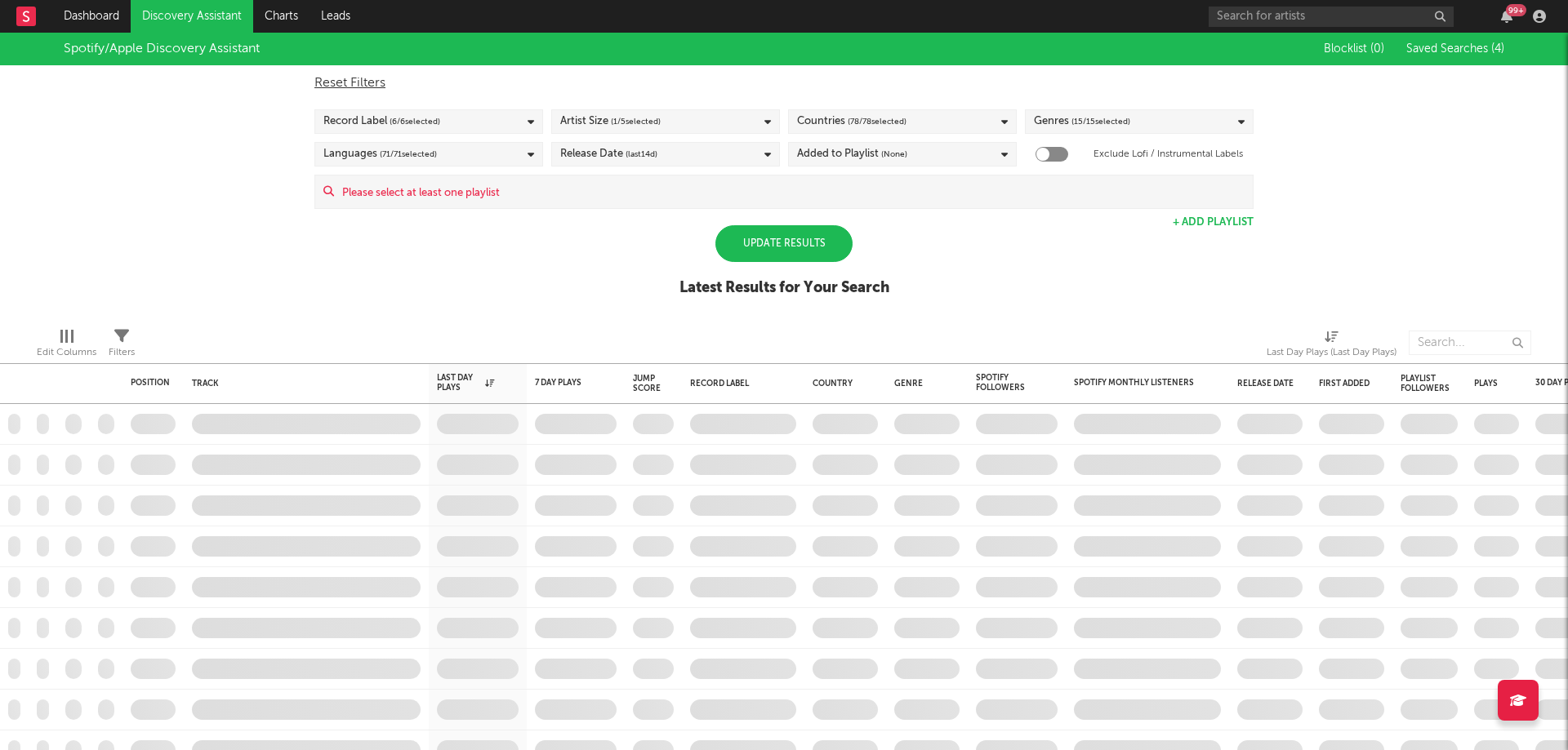
click at [786, 245] on div "Update Results" at bounding box center [784, 243] width 138 height 37
click at [811, 238] on div "Update Results" at bounding box center [784, 243] width 138 height 37
click at [521, 245] on div "Spotify/Apple Discovery Assistant Blocklist ( 0 ) Saved Searches ( 4 ) Reset Fi…" at bounding box center [784, 173] width 1568 height 282
click at [782, 250] on div "Update Results" at bounding box center [784, 243] width 138 height 37
click at [818, 252] on div "Update Results" at bounding box center [784, 243] width 138 height 37
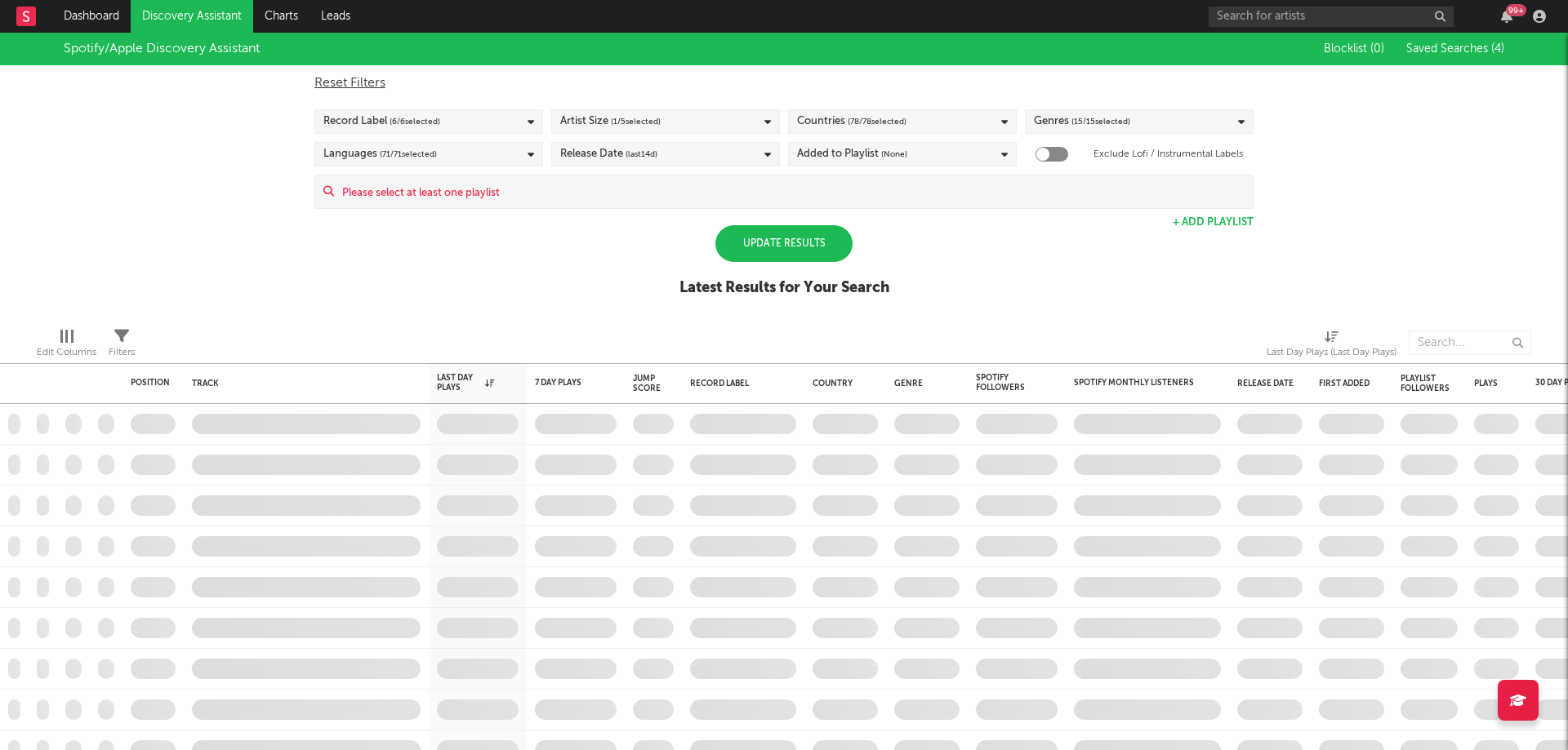
click at [767, 240] on div "Update Results" at bounding box center [784, 243] width 138 height 37
click at [769, 240] on div "Update Results" at bounding box center [784, 243] width 138 height 37
click at [183, 49] on div "Spotify/Apple Discovery Assistant" at bounding box center [161, 49] width 196 height 20
click at [754, 232] on div "Update Results" at bounding box center [784, 243] width 138 height 37
click at [751, 242] on div "Update Results" at bounding box center [784, 243] width 138 height 37
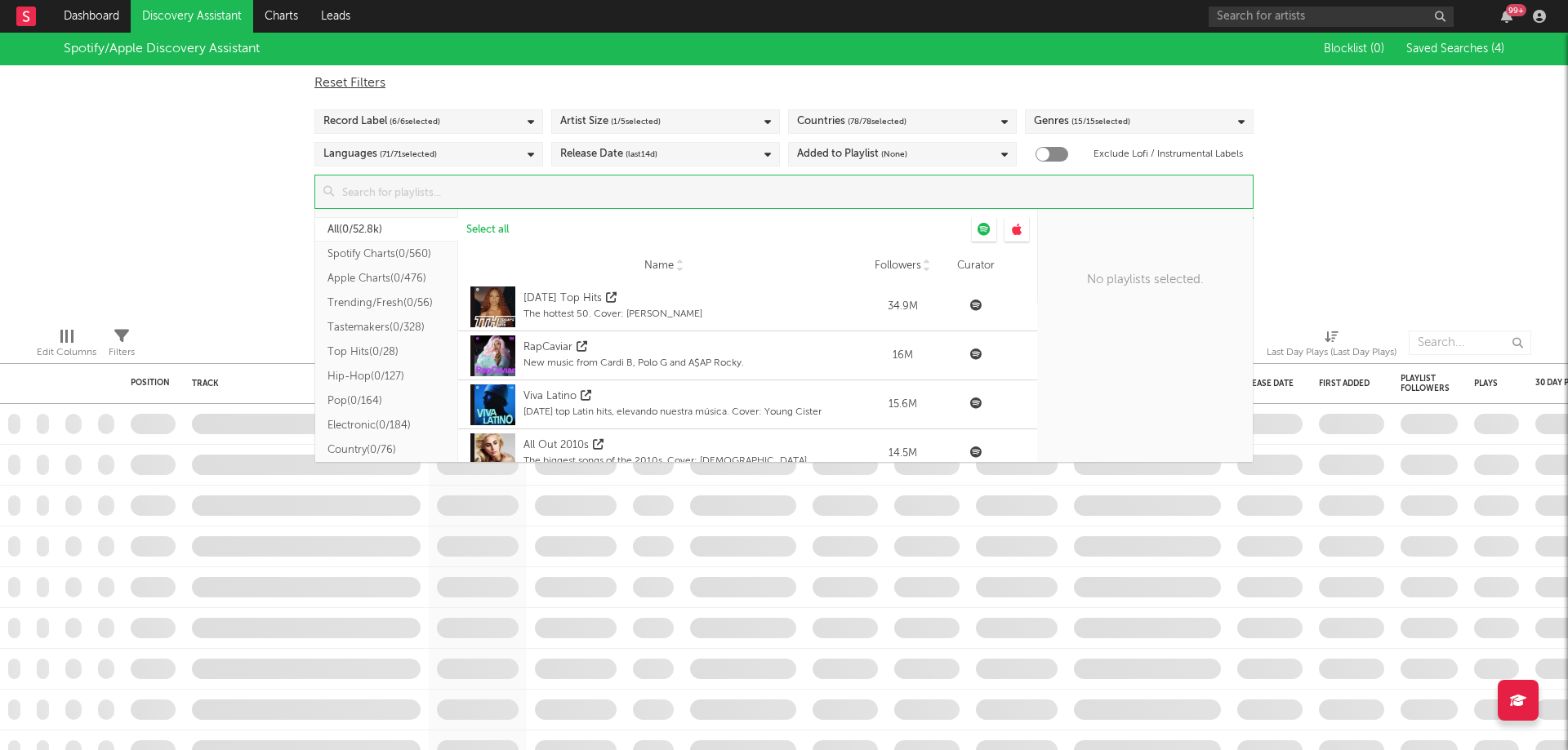
drag, startPoint x: 889, startPoint y: 208, endPoint x: 914, endPoint y: 264, distance: 61.3
click at [889, 209] on div "Update Results All ( 0/52.8k ) Spotify Charts ( 0/560 ) Apple Charts ( 0/476 ) …" at bounding box center [784, 192] width 939 height 35
click at [138, 156] on div "Spotify/Apple Discovery Assistant Blocklist ( 0 ) Saved Searches ( 4 ) Reset Fi…" at bounding box center [784, 173] width 1568 height 282
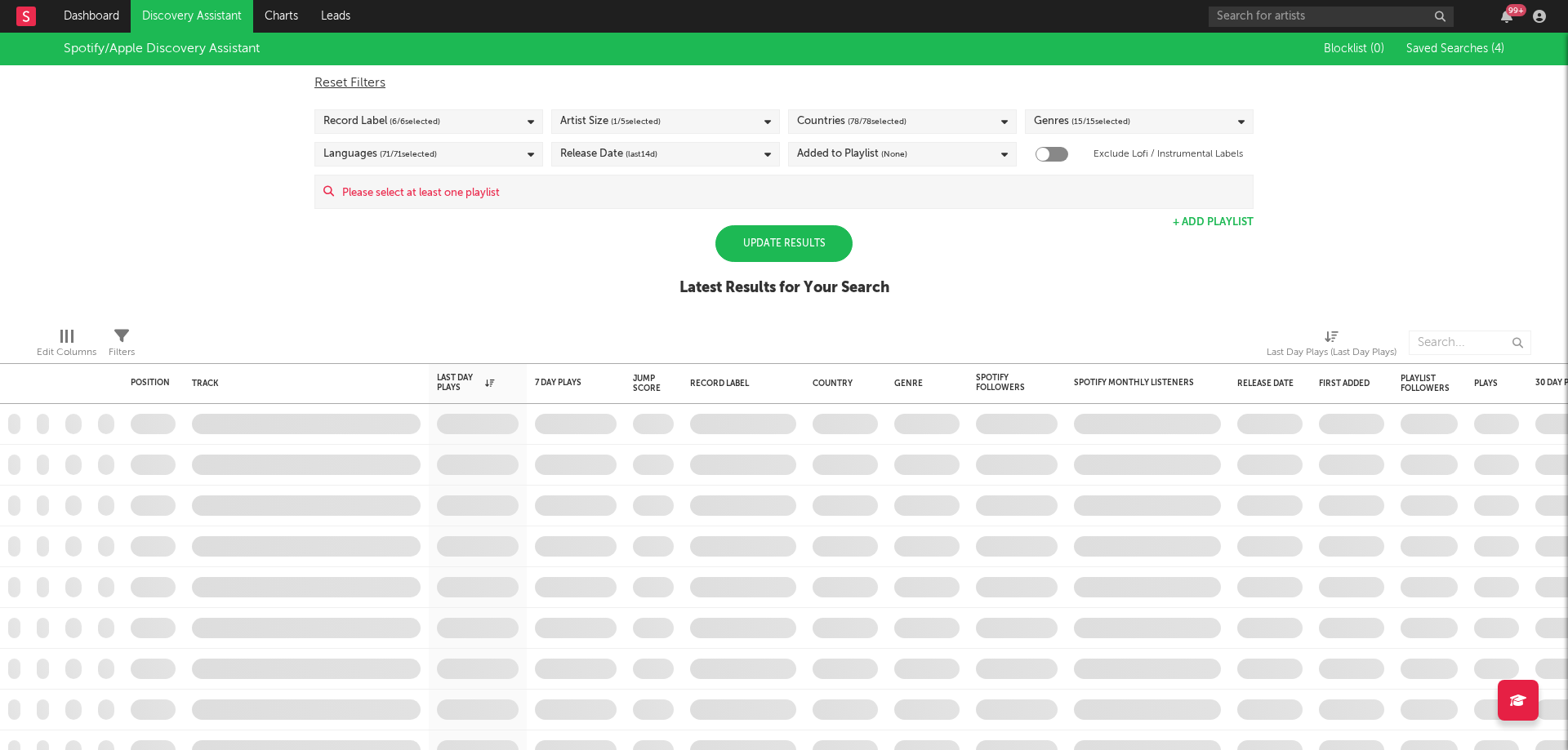
click at [825, 240] on div "Update Results" at bounding box center [784, 243] width 138 height 37
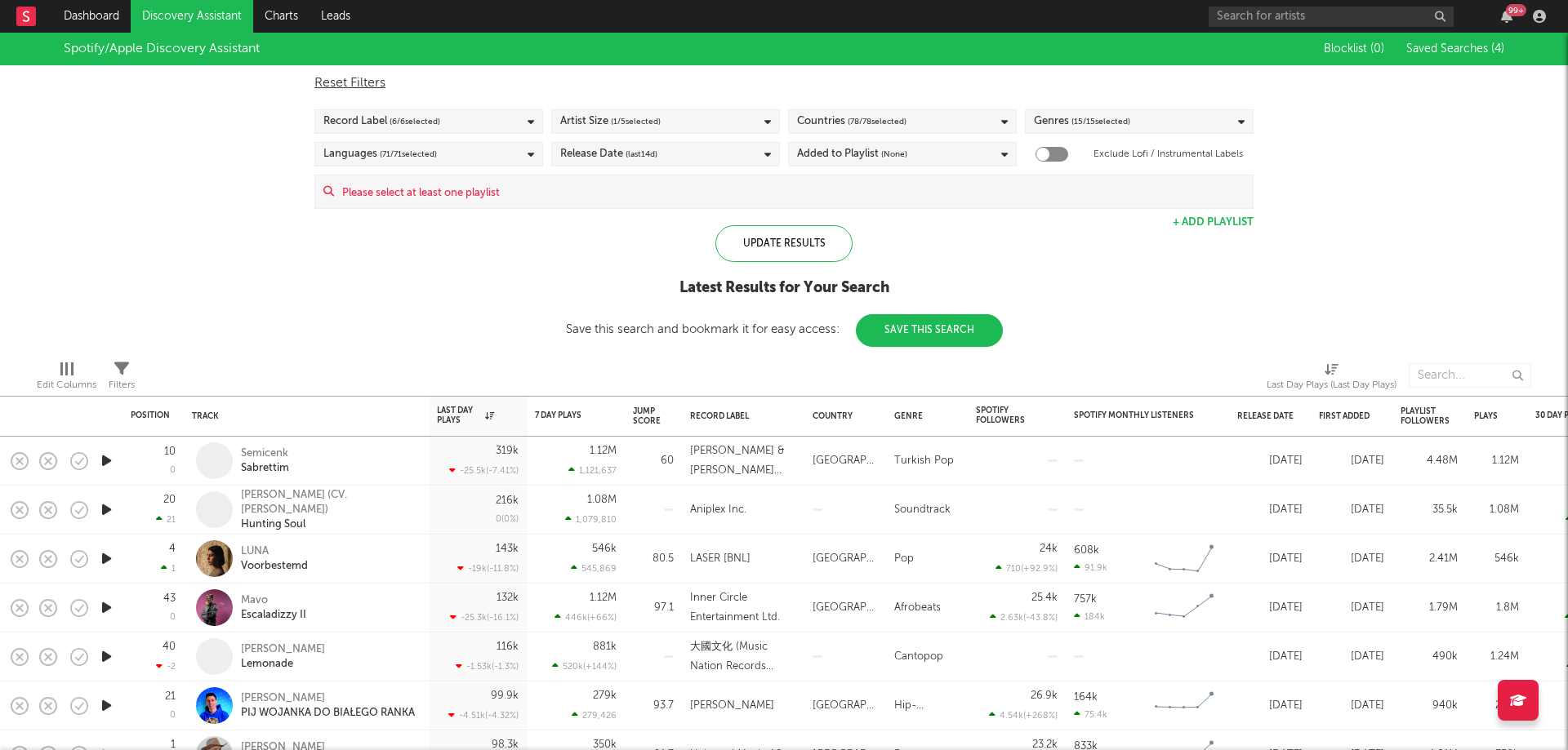
click at [162, 156] on div "Spotify/Apple Discovery Assistant Blocklist ( 0 ) Saved Searches ( 4 ) Reset Fi…" at bounding box center [784, 190] width 1568 height 315
click at [275, 166] on div "Spotify/Apple Discovery Assistant Blocklist ( 0 ) Saved Searches ( 4 ) Reset Fi…" at bounding box center [784, 190] width 1568 height 315
click at [386, 288] on div "Spotify/Apple Discovery Assistant Blocklist ( 0 ) Saved Searches ( 4 ) Reset Fi…" at bounding box center [784, 190] width 1568 height 315
click at [699, 151] on div "Release Date (last 14 d)" at bounding box center [665, 154] width 229 height 25
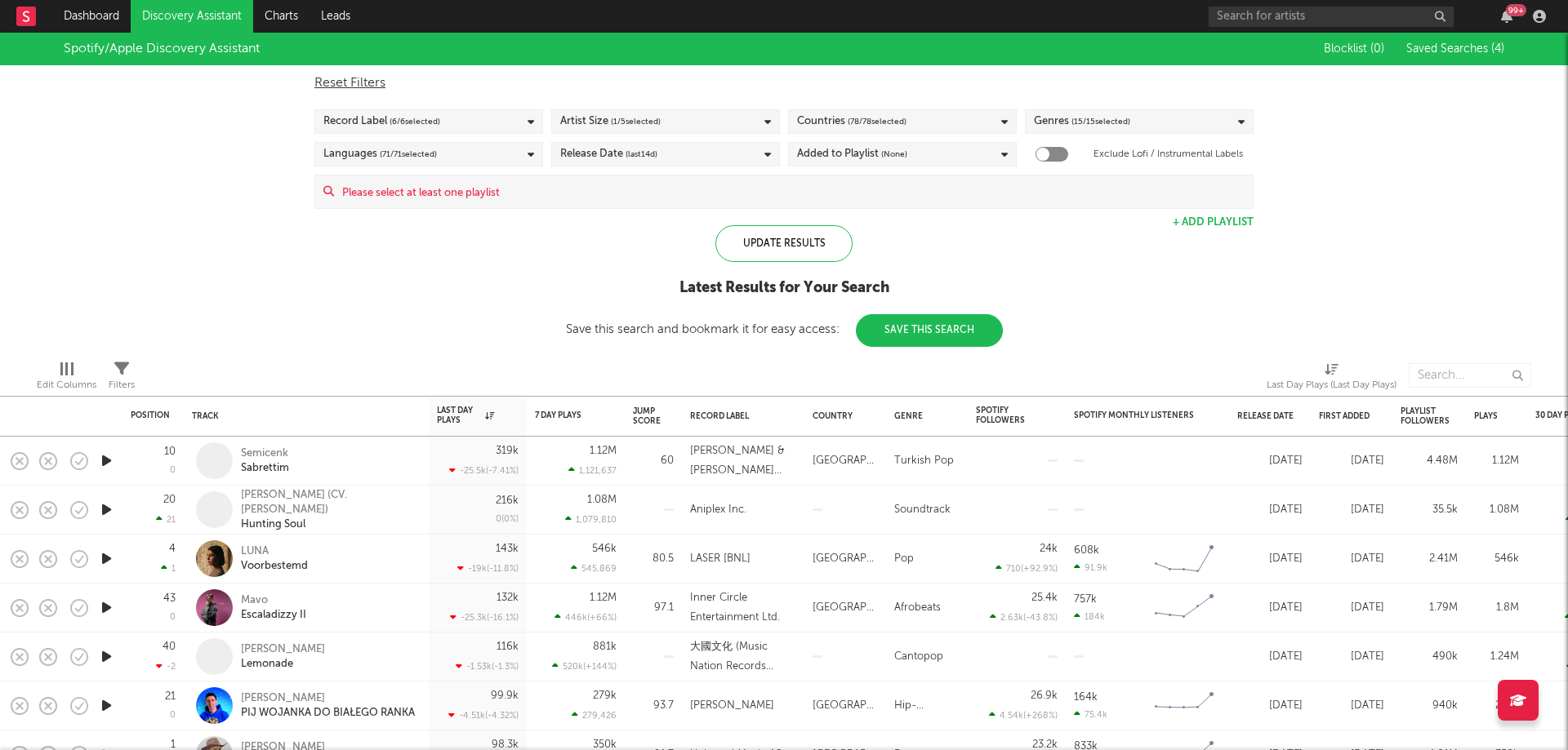
click at [699, 151] on div "Release Date (last 14 d)" at bounding box center [665, 154] width 229 height 25
click at [625, 278] on input "From to days ago" at bounding box center [635, 280] width 41 height 25
click at [699, 278] on input "From to days ago" at bounding box center [700, 280] width 41 height 25
click at [339, 292] on div "Spotify/Apple Discovery Assistant Blocklist ( 0 ) Saved Searches ( 4 ) Reset Fi…" at bounding box center [784, 190] width 1568 height 315
click at [975, 292] on div "Latest Results for Your Search" at bounding box center [784, 288] width 437 height 20
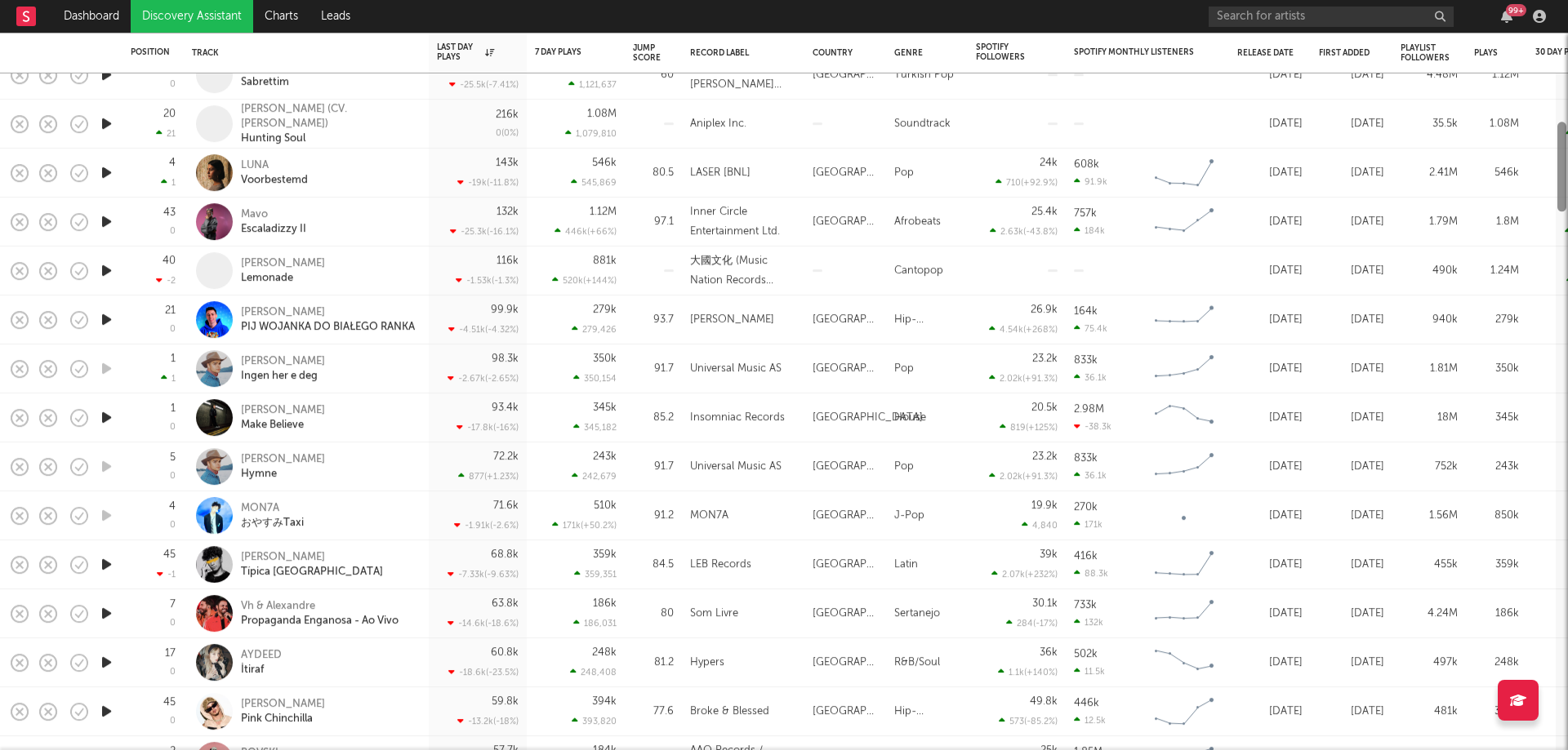
drag, startPoint x: 1563, startPoint y: 119, endPoint x: 1550, endPoint y: 138, distance: 23.0
click at [1550, 138] on div "10 0 Semicenk Sabrettim 319k -25.5k ( -7.41 % ) 1.12M 1,121,637 60 [PERSON_NAME…" at bounding box center [784, 391] width 1568 height 717
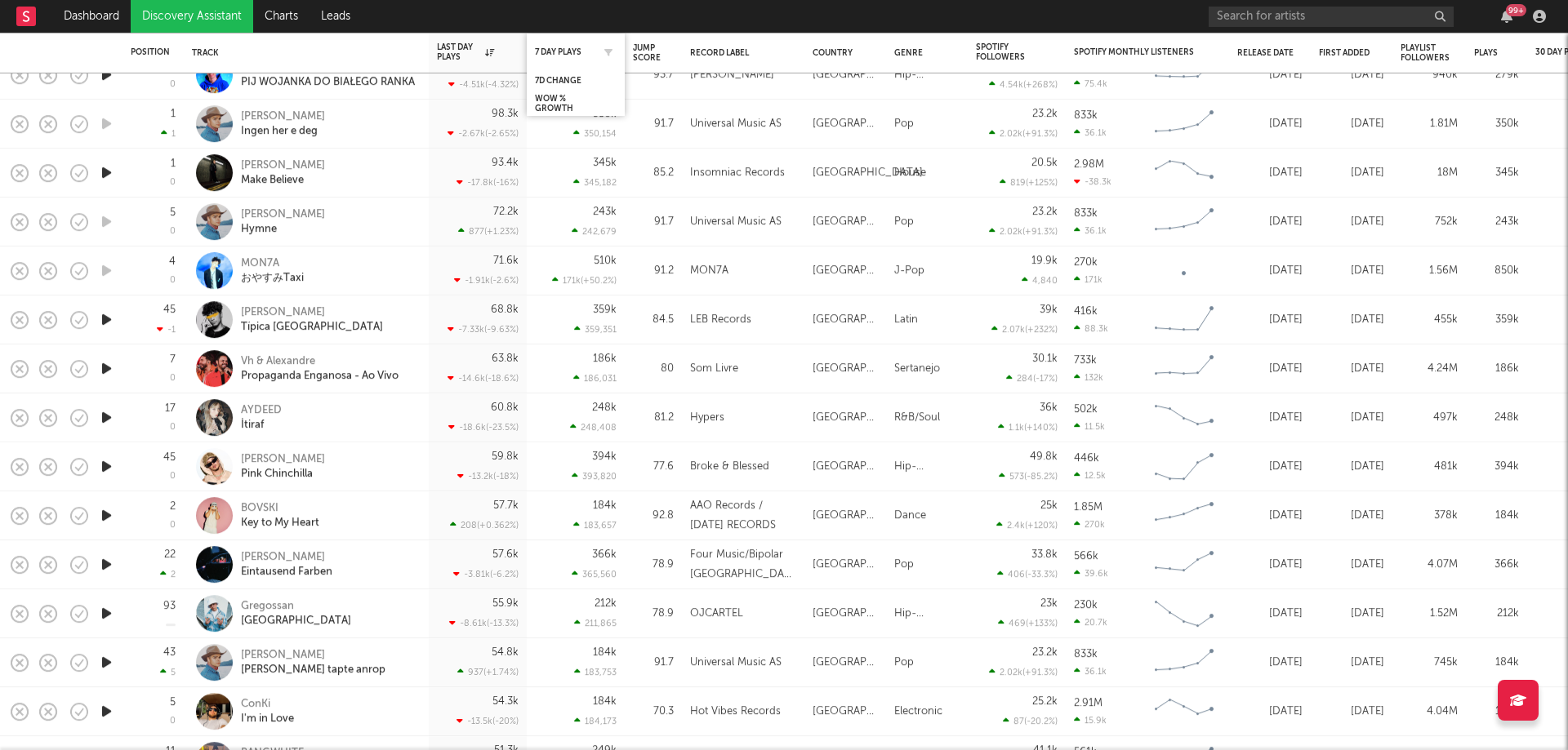
click at [563, 44] on div "7 Day Plays" at bounding box center [575, 51] width 82 height 32
click at [561, 49] on div "7 Day Plays" at bounding box center [563, 52] width 57 height 10
